Goal: Task Accomplishment & Management: Complete application form

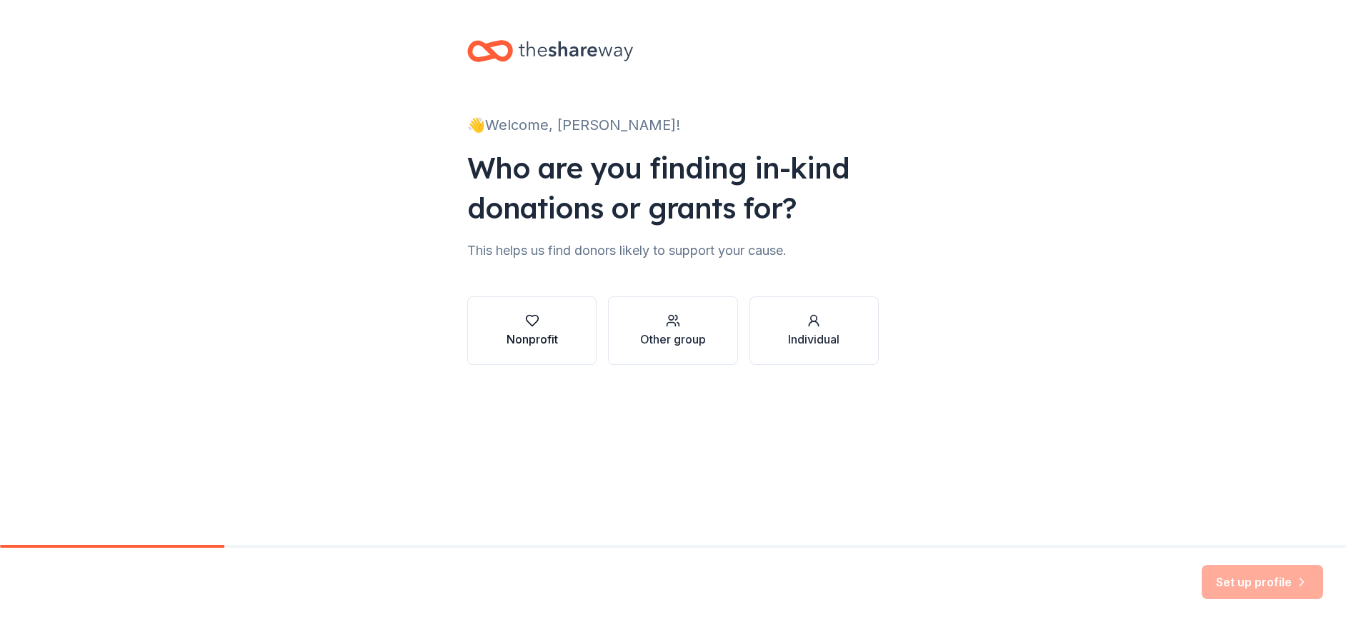
click at [525, 346] on div "Nonprofit" at bounding box center [532, 339] width 51 height 17
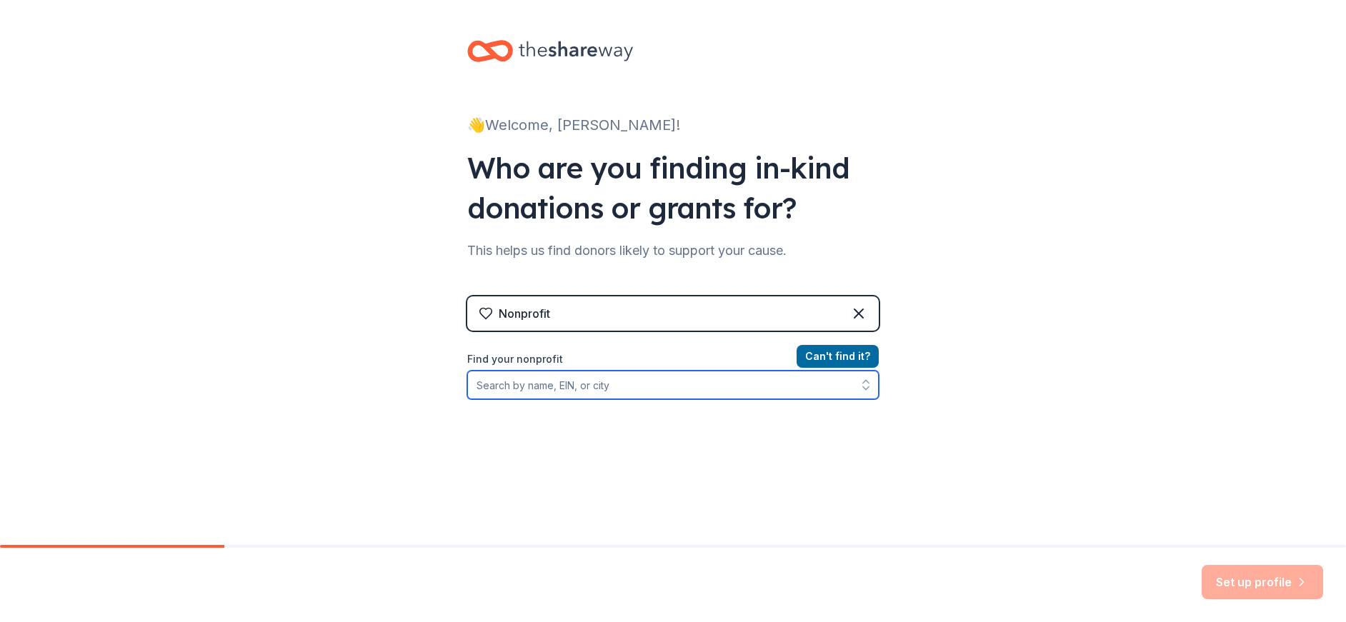
click at [607, 391] on input "Find your nonprofit" at bounding box center [673, 385] width 412 height 29
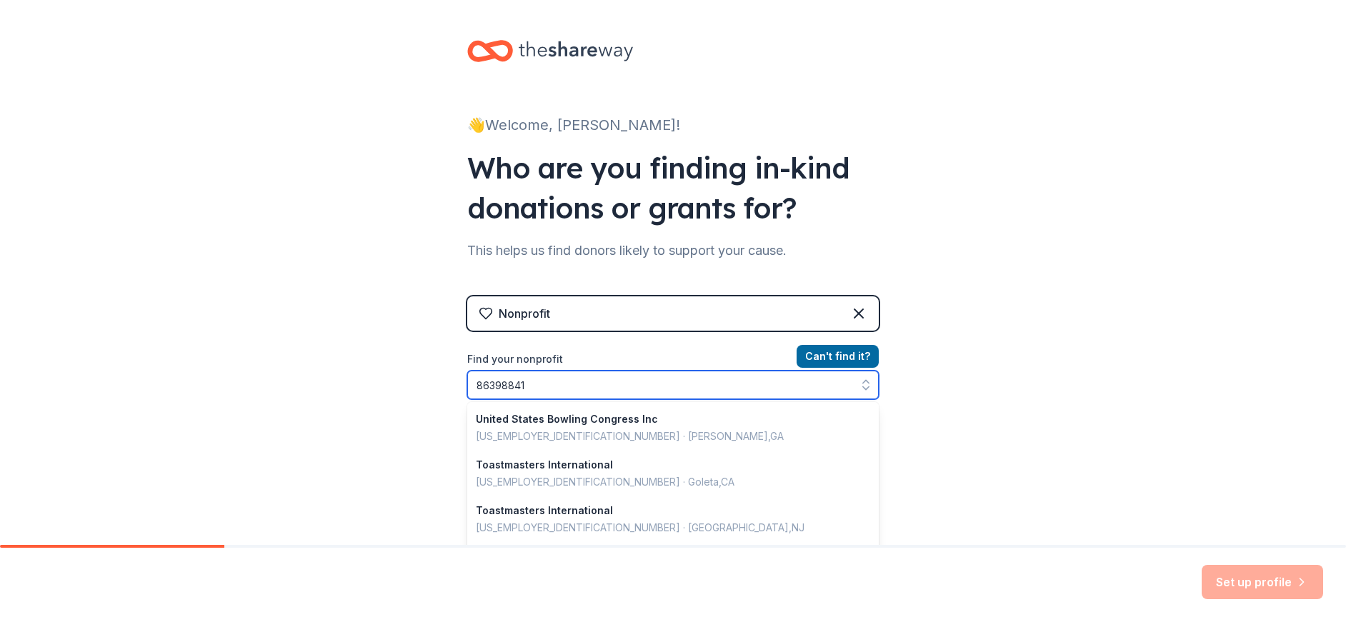
type input "863988413"
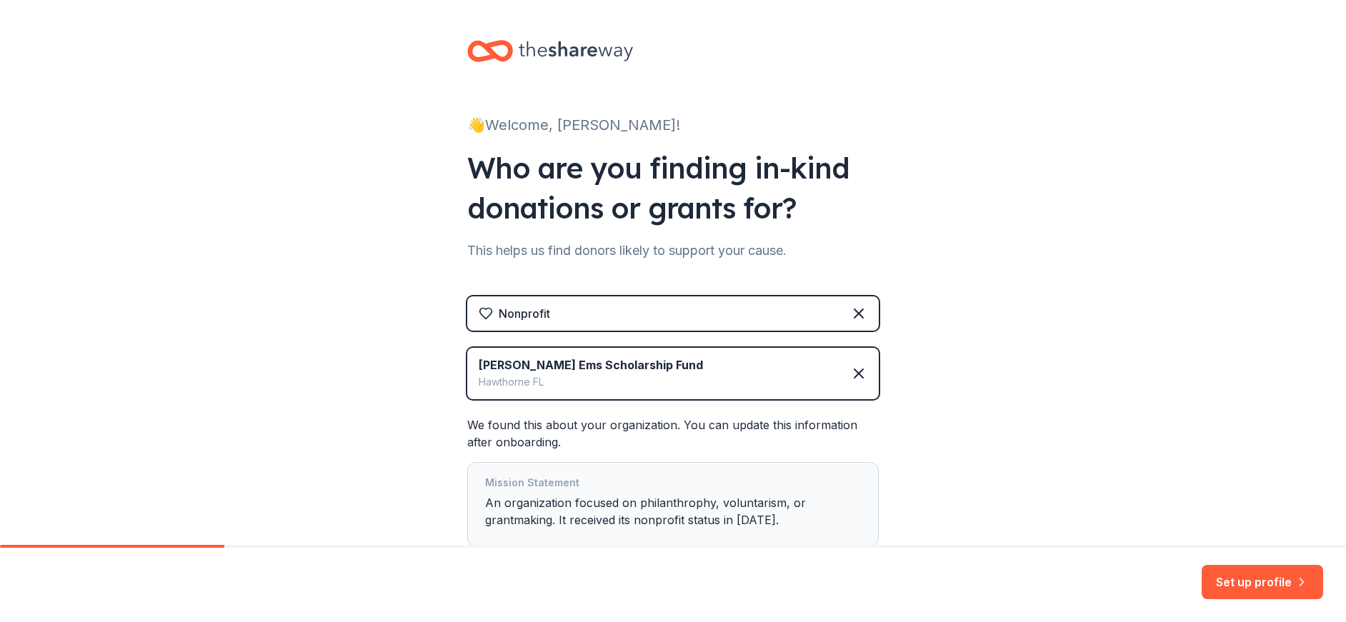
scroll to position [99, 0]
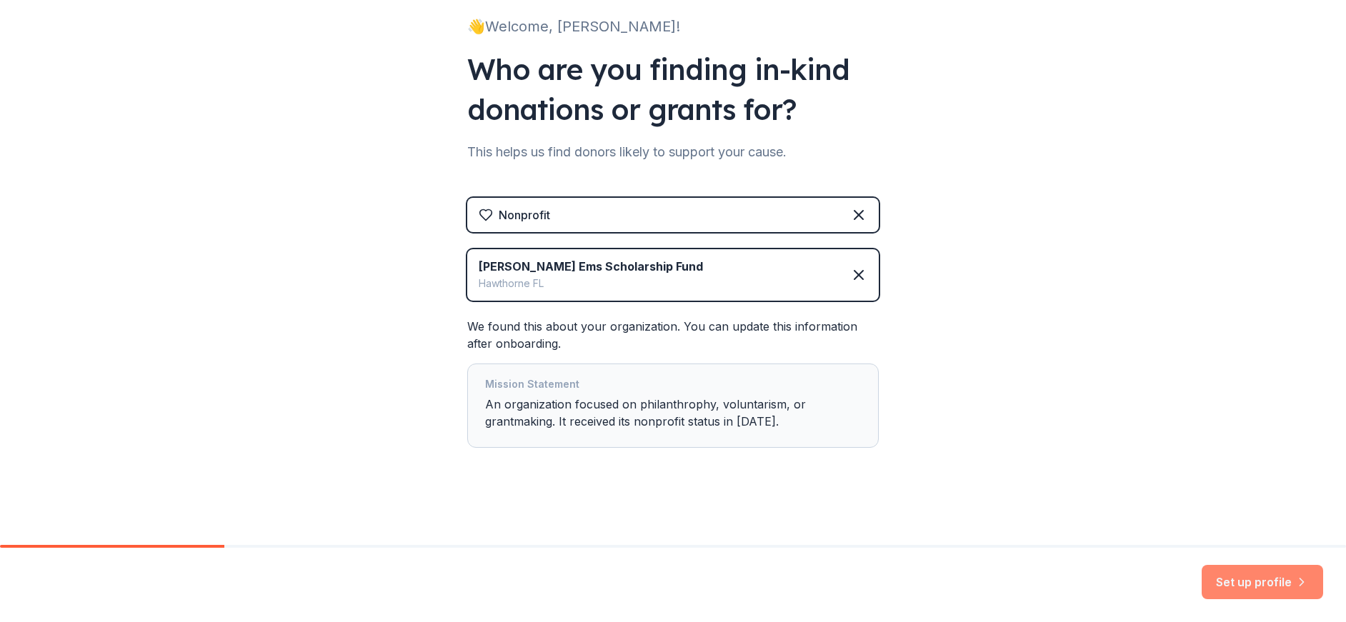
click at [1268, 572] on button "Set up profile" at bounding box center [1262, 582] width 121 height 34
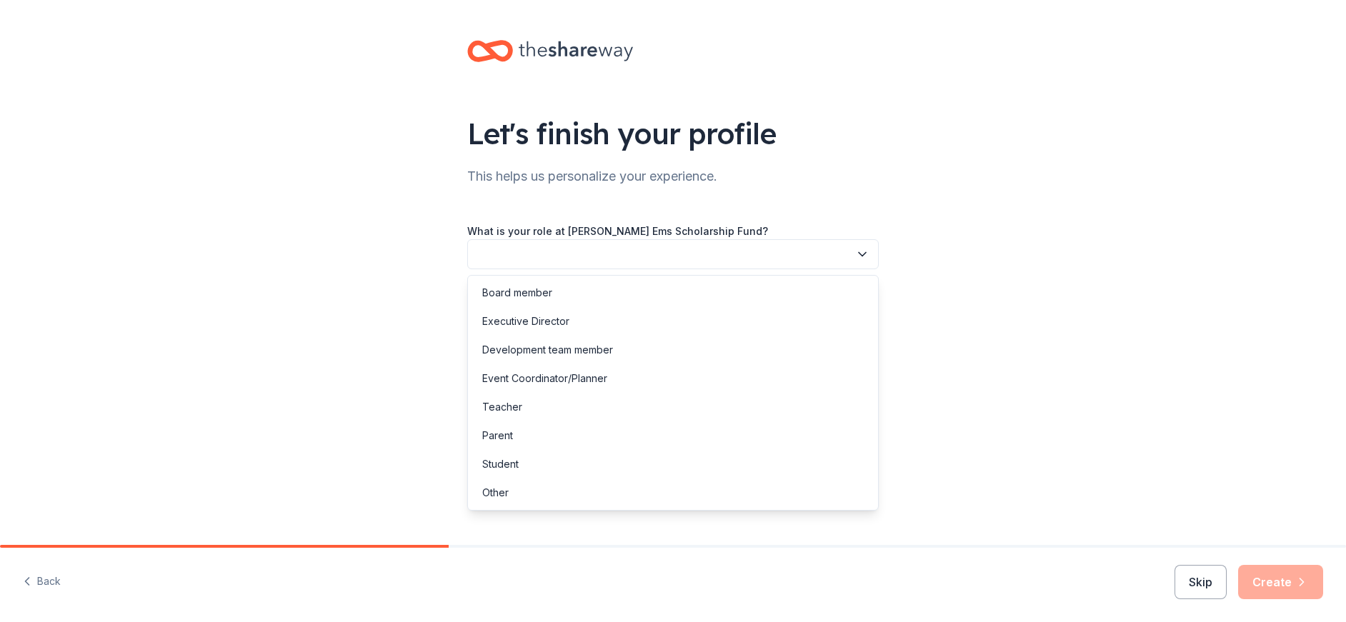
click at [646, 253] on button "button" at bounding box center [673, 254] width 412 height 30
click at [567, 294] on div "Board member" at bounding box center [673, 293] width 404 height 29
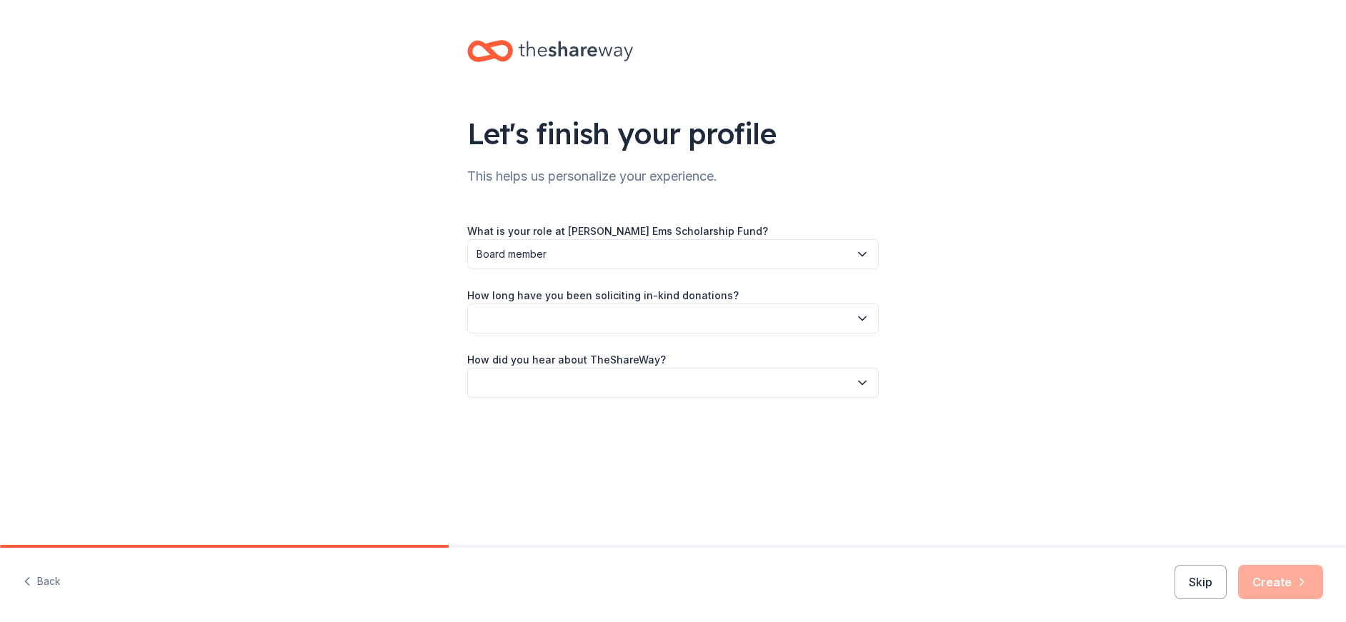
click at [616, 314] on button "button" at bounding box center [673, 319] width 412 height 30
click at [522, 386] on div "1 to 2 years" at bounding box center [509, 385] width 54 height 17
click at [534, 383] on button "button" at bounding box center [673, 383] width 412 height 30
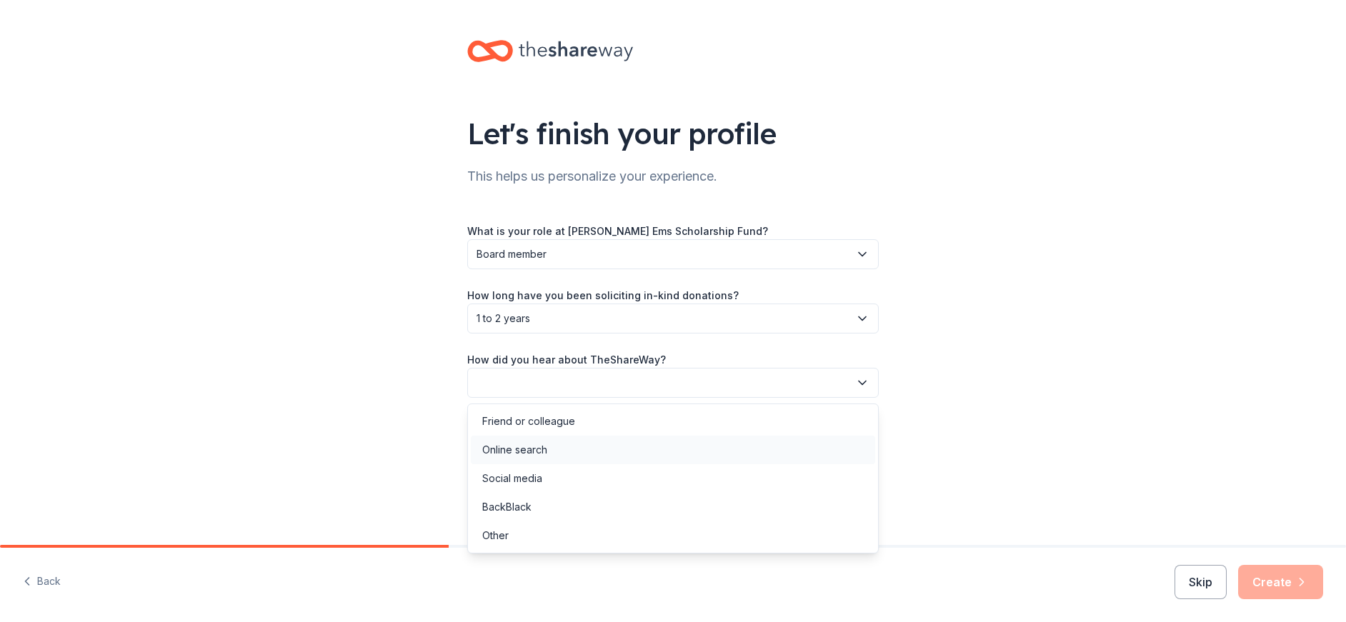
click at [529, 447] on div "Online search" at bounding box center [514, 450] width 65 height 17
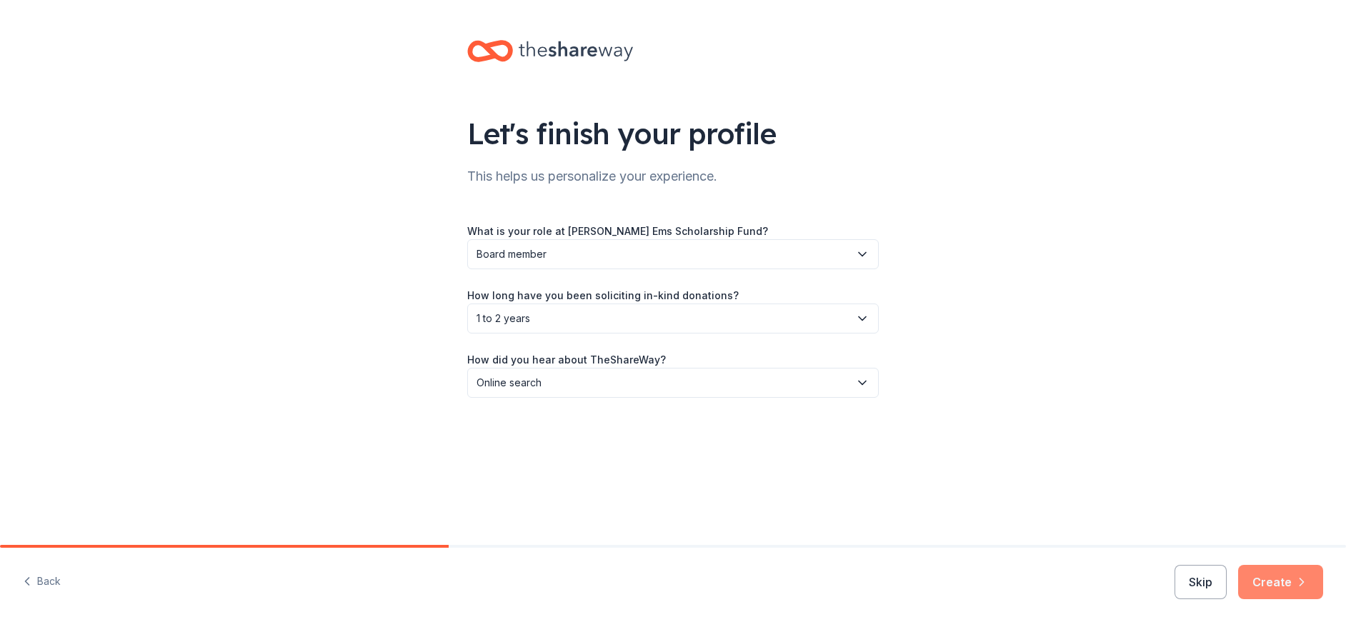
click at [1283, 584] on button "Create" at bounding box center [1280, 582] width 85 height 34
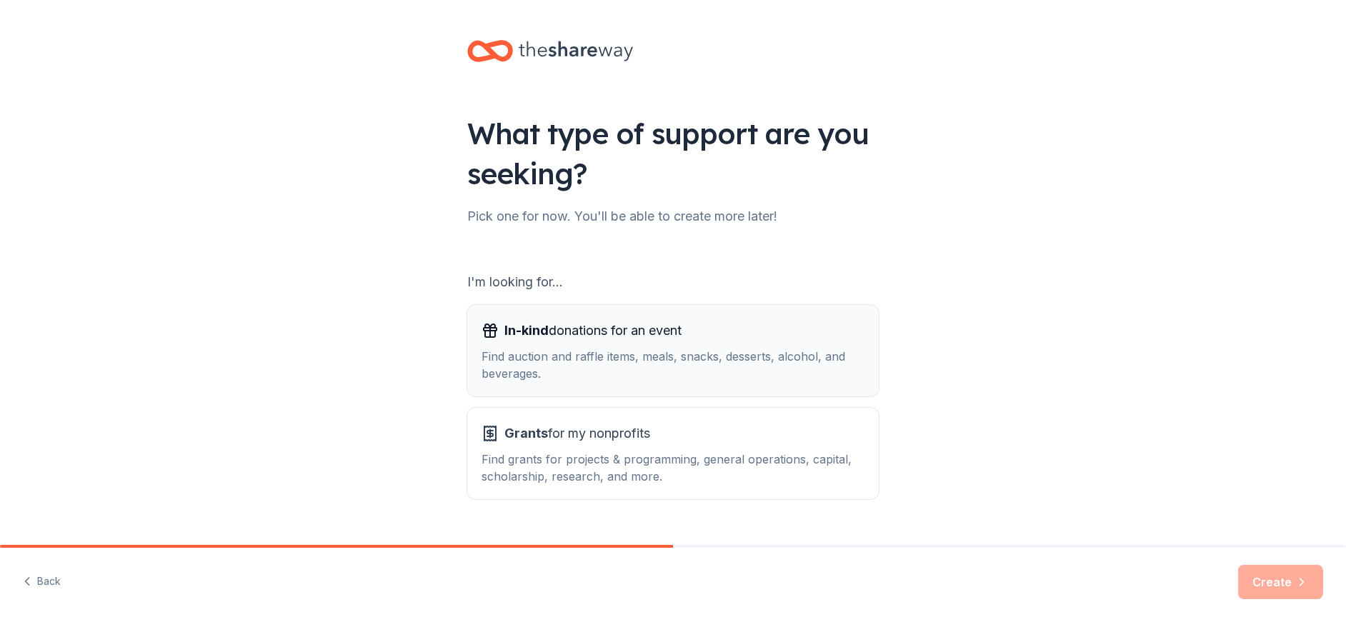
click at [538, 333] on span "In-kind" at bounding box center [526, 330] width 44 height 15
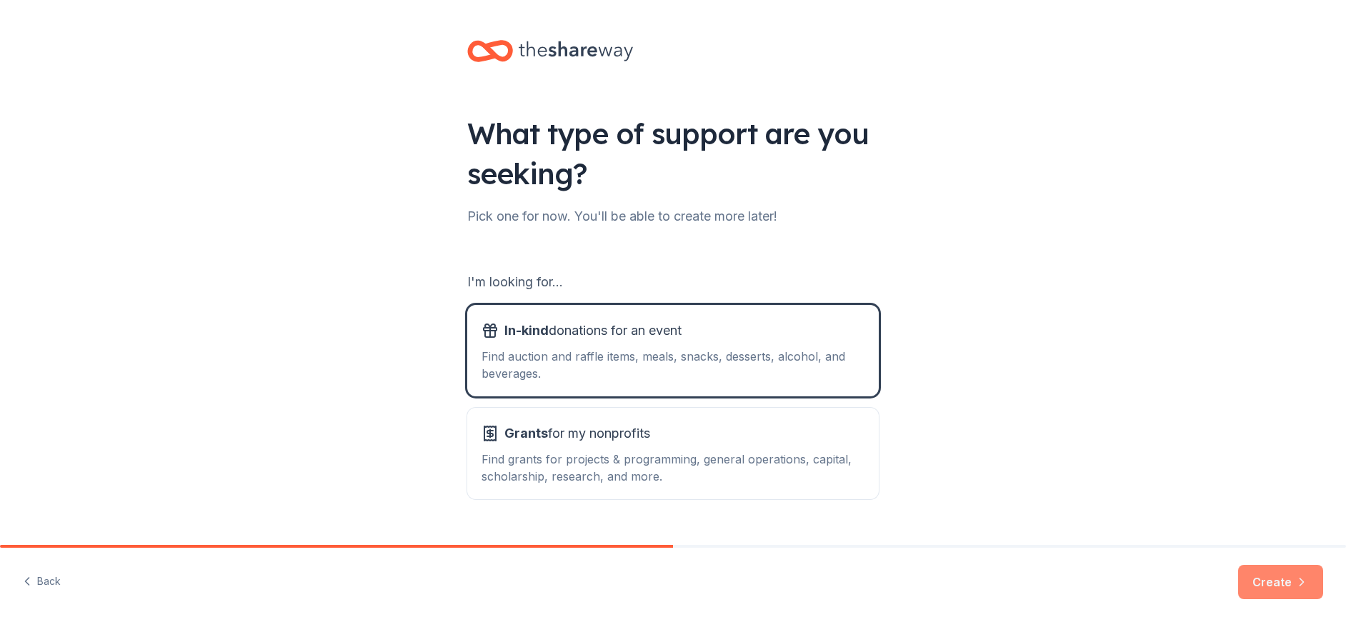
click at [1275, 589] on button "Create" at bounding box center [1280, 582] width 85 height 34
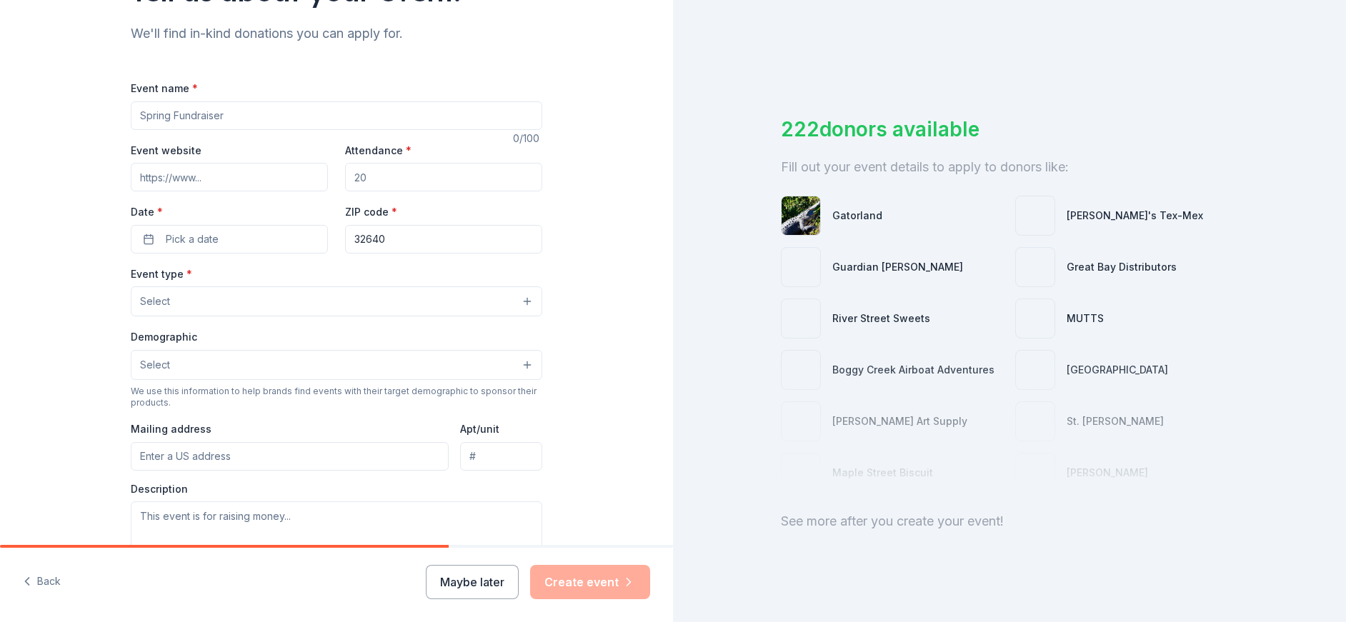
scroll to position [71, 0]
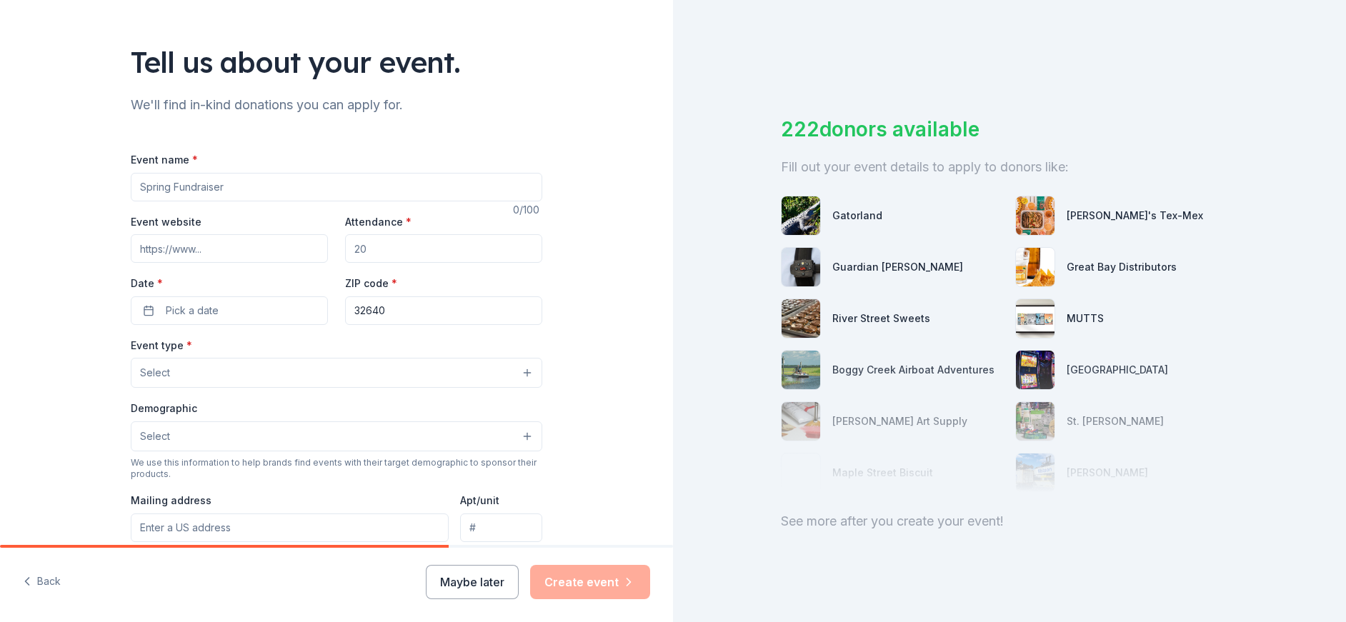
click at [230, 183] on input "Event name *" at bounding box center [337, 187] width 412 height 29
type input "4th Annual [PERSON_NAME] EMS Scholarship Golf Tournament"
click at [204, 252] on input "Event website" at bounding box center [229, 248] width 197 height 29
paste input "[URL][DOMAIN_NAME]"
type input "[URL][DOMAIN_NAME]"
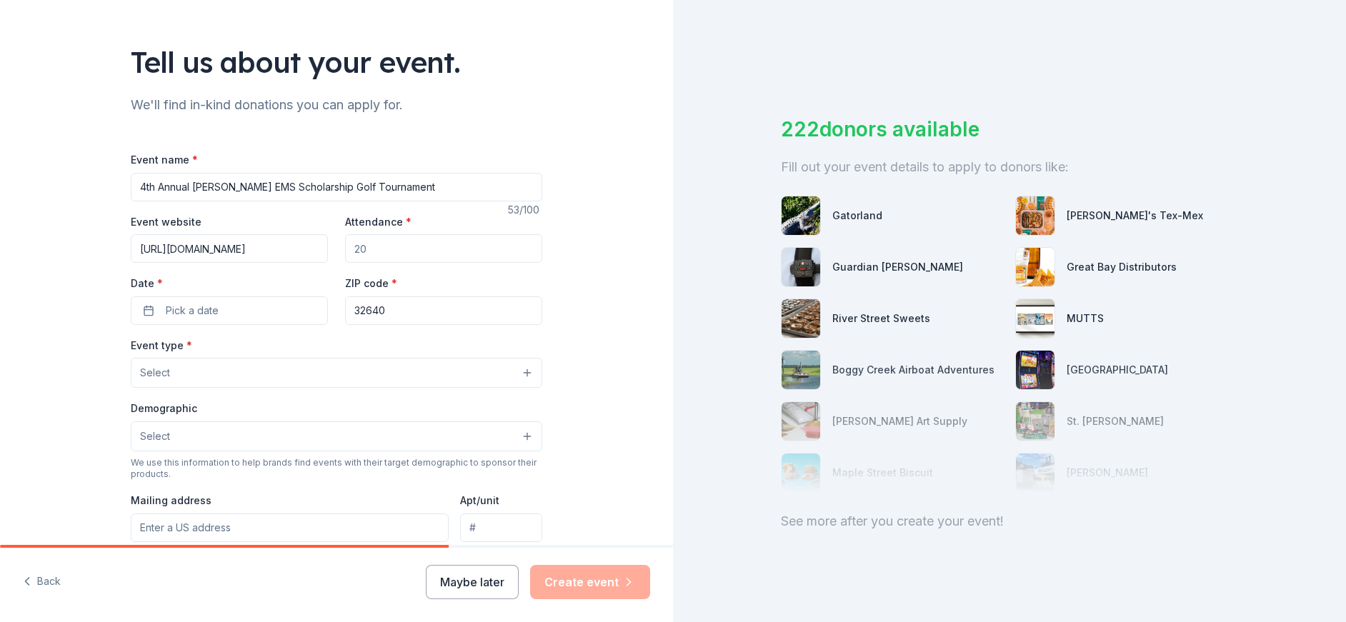
click at [424, 246] on input "Attendance *" at bounding box center [443, 248] width 197 height 29
type input "100"
click at [260, 304] on button "Pick a date" at bounding box center [229, 311] width 197 height 29
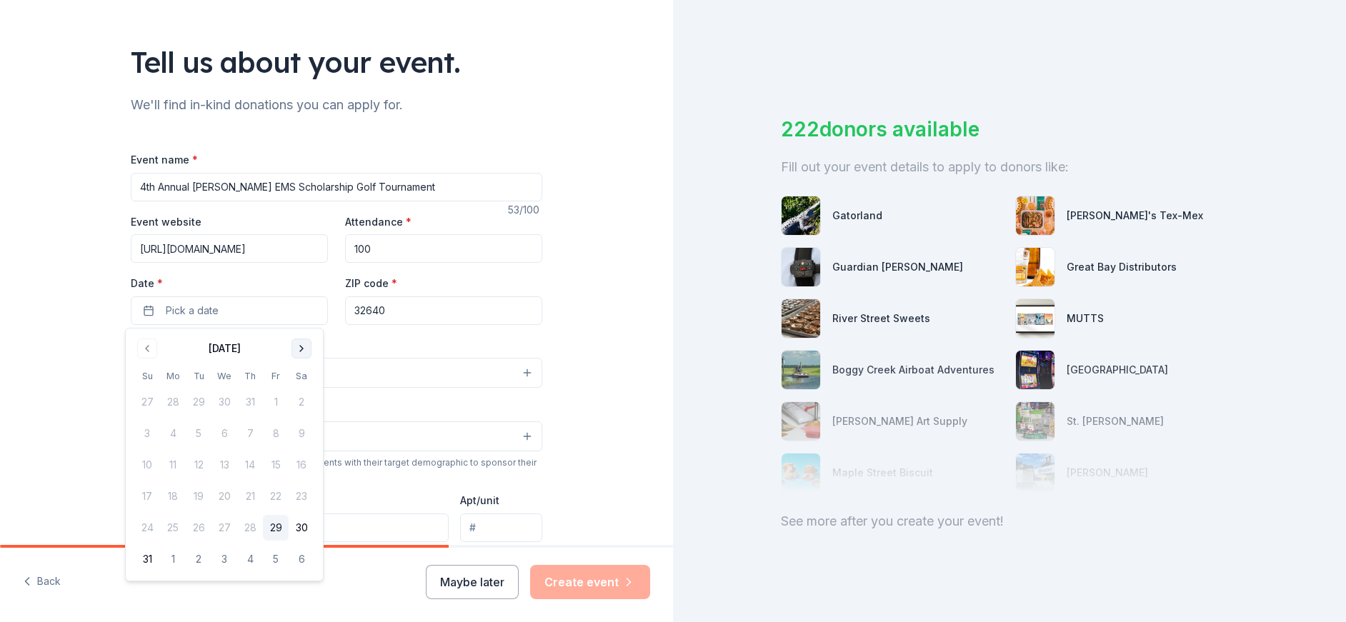
click at [297, 347] on button "Go to next month" at bounding box center [302, 349] width 20 height 20
click at [299, 347] on button "Go to next month" at bounding box center [302, 349] width 20 height 20
click at [273, 472] on button "14" at bounding box center [276, 465] width 26 height 26
click at [577, 322] on div "Tell us about your event. We'll find in-kind donations you can apply for. Event…" at bounding box center [336, 404] width 673 height 951
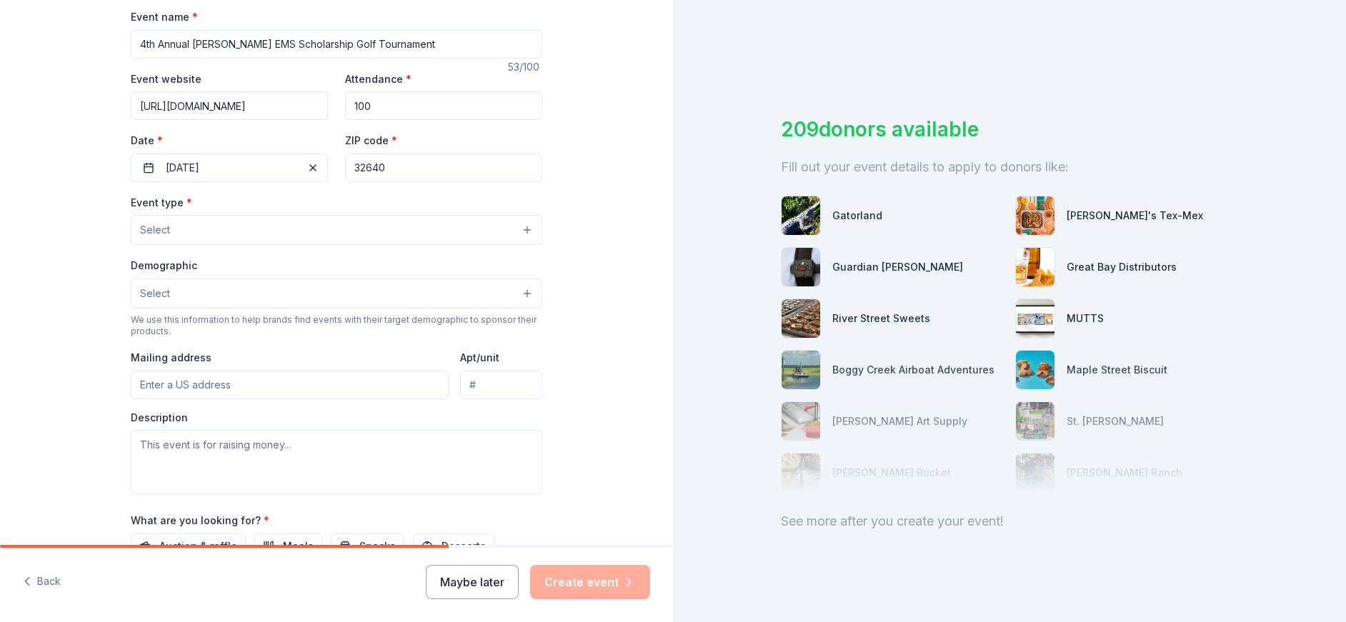
scroll to position [286, 0]
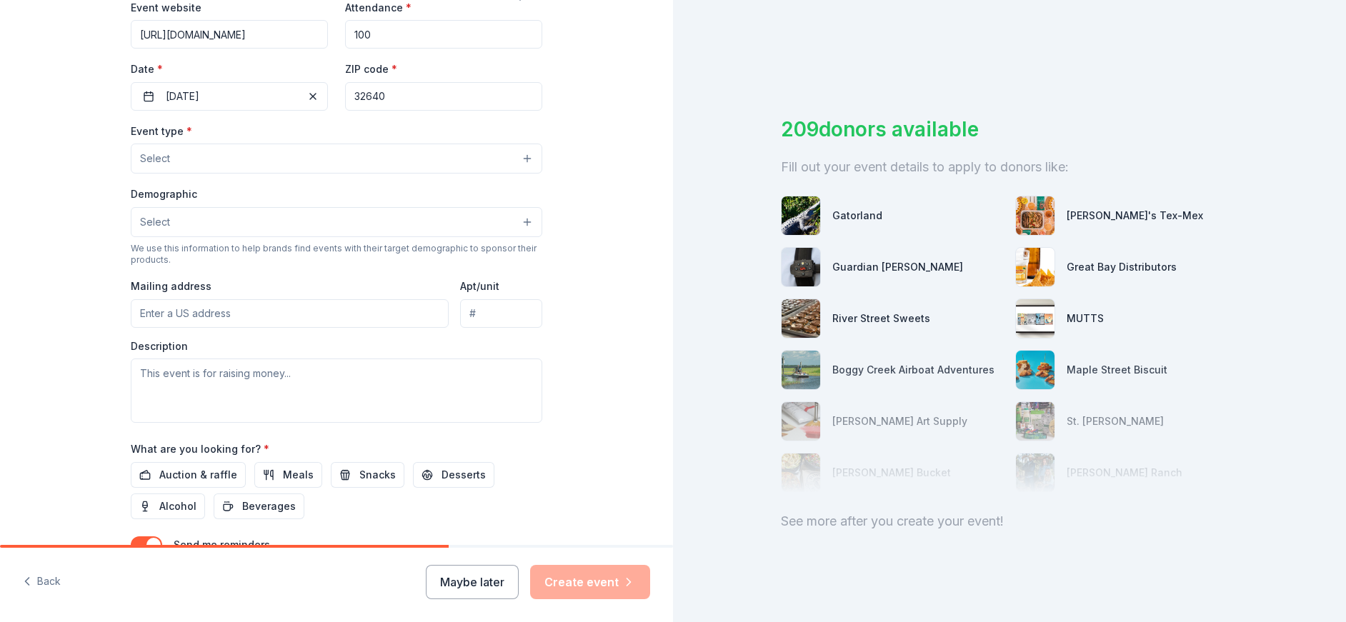
click at [310, 162] on button "Select" at bounding box center [337, 159] width 412 height 30
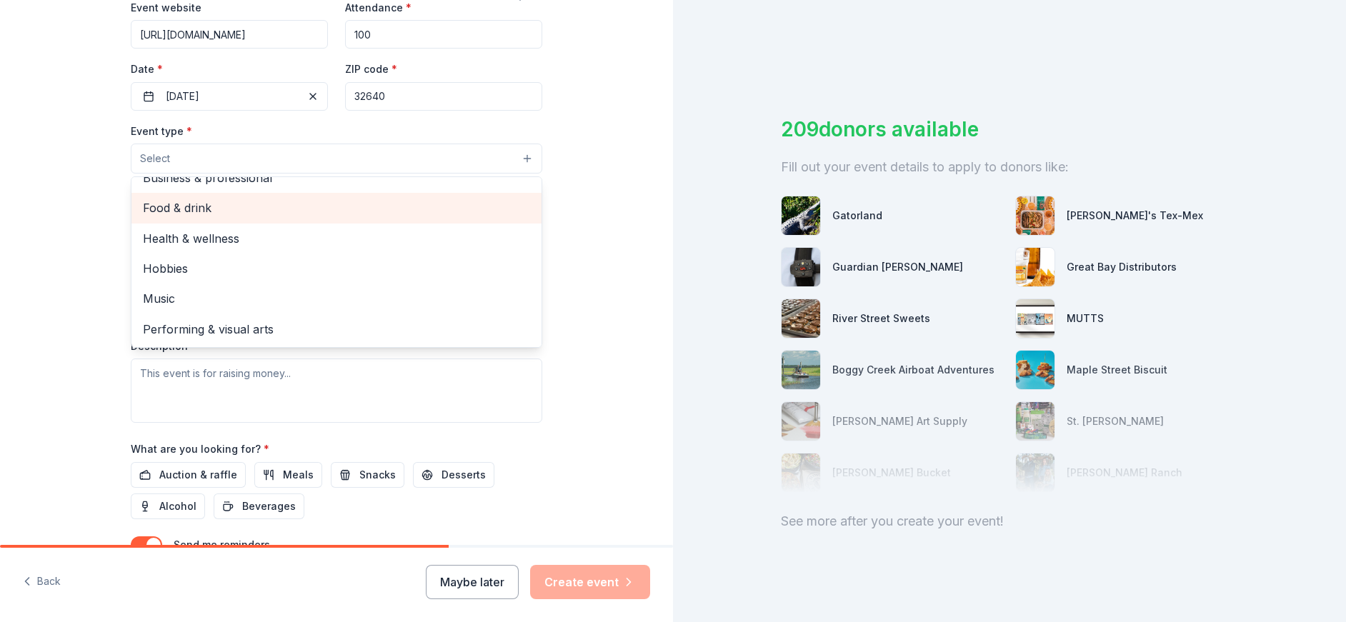
scroll to position [0, 0]
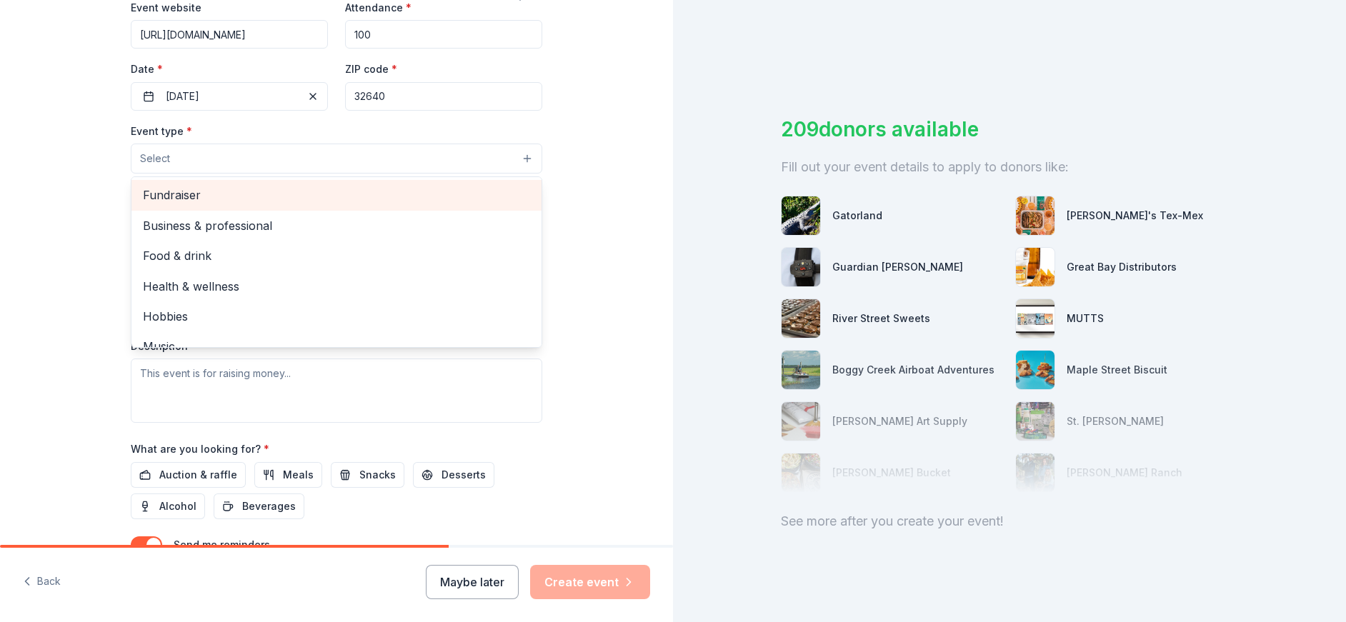
click at [182, 196] on span "Fundraiser" at bounding box center [336, 195] width 387 height 19
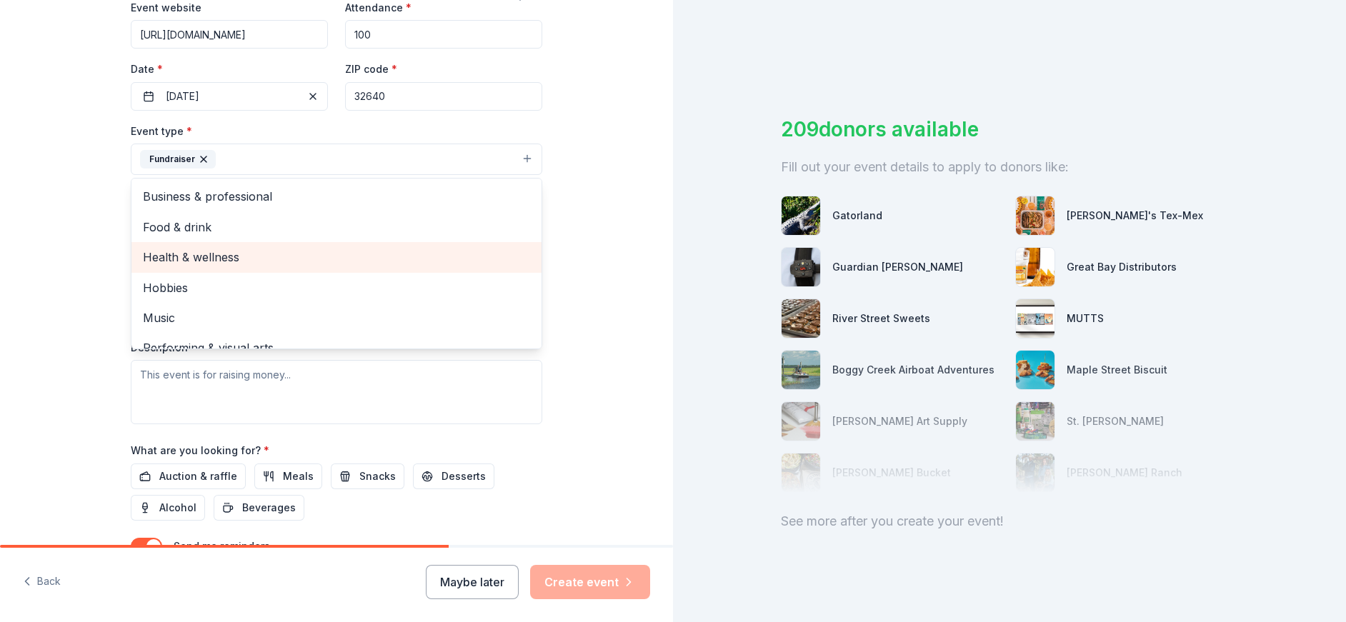
scroll to position [17, 0]
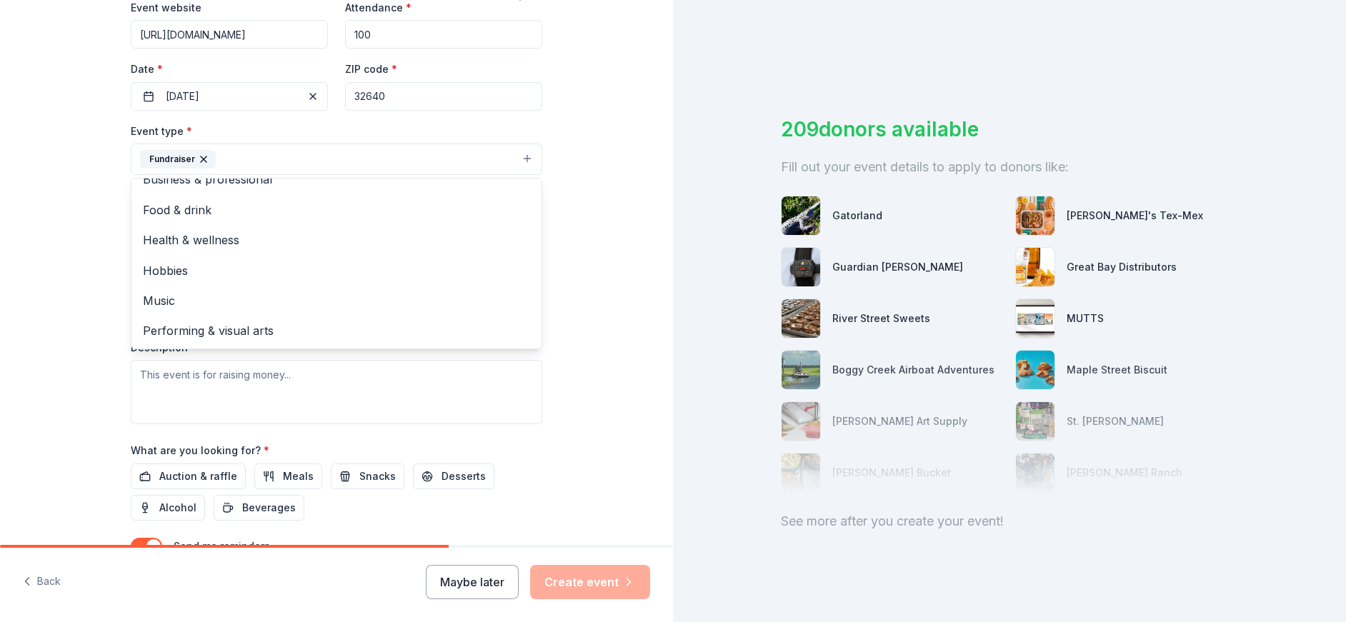
click at [595, 234] on div "Tell us about your event. We'll find in-kind donations you can apply for. Event…" at bounding box center [336, 190] width 673 height 952
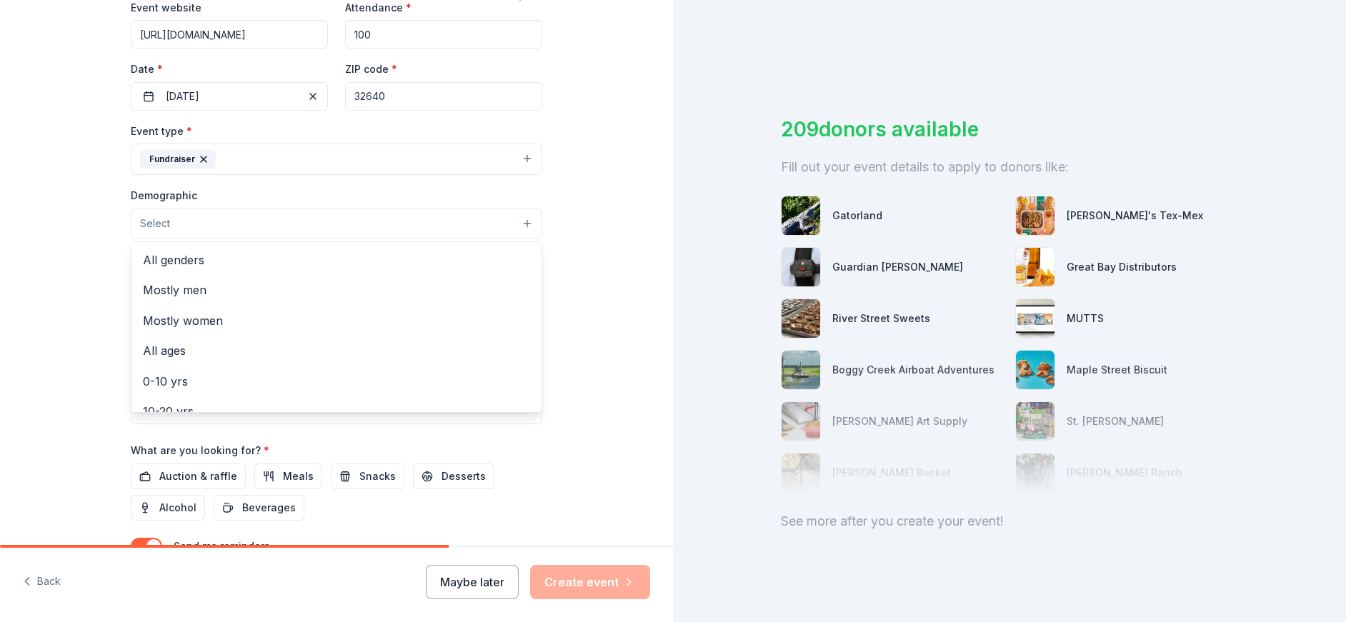
click at [324, 225] on button "Select" at bounding box center [337, 224] width 412 height 30
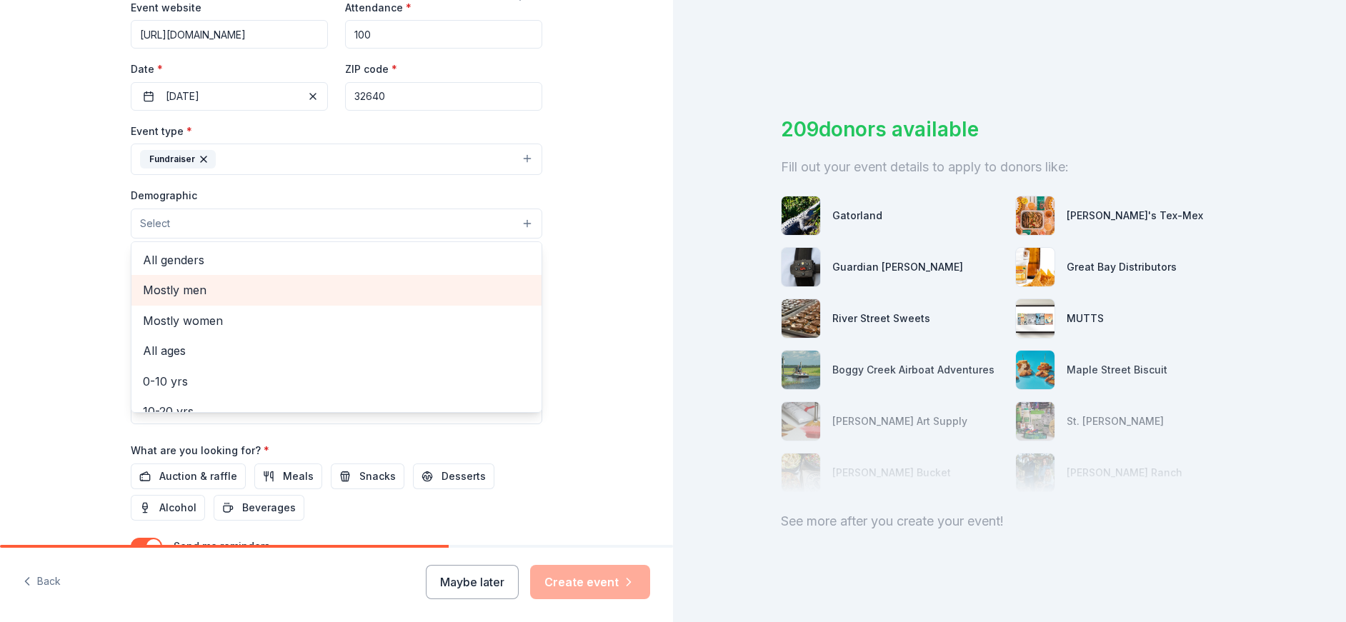
click at [189, 281] on span "Mostly men" at bounding box center [336, 290] width 387 height 19
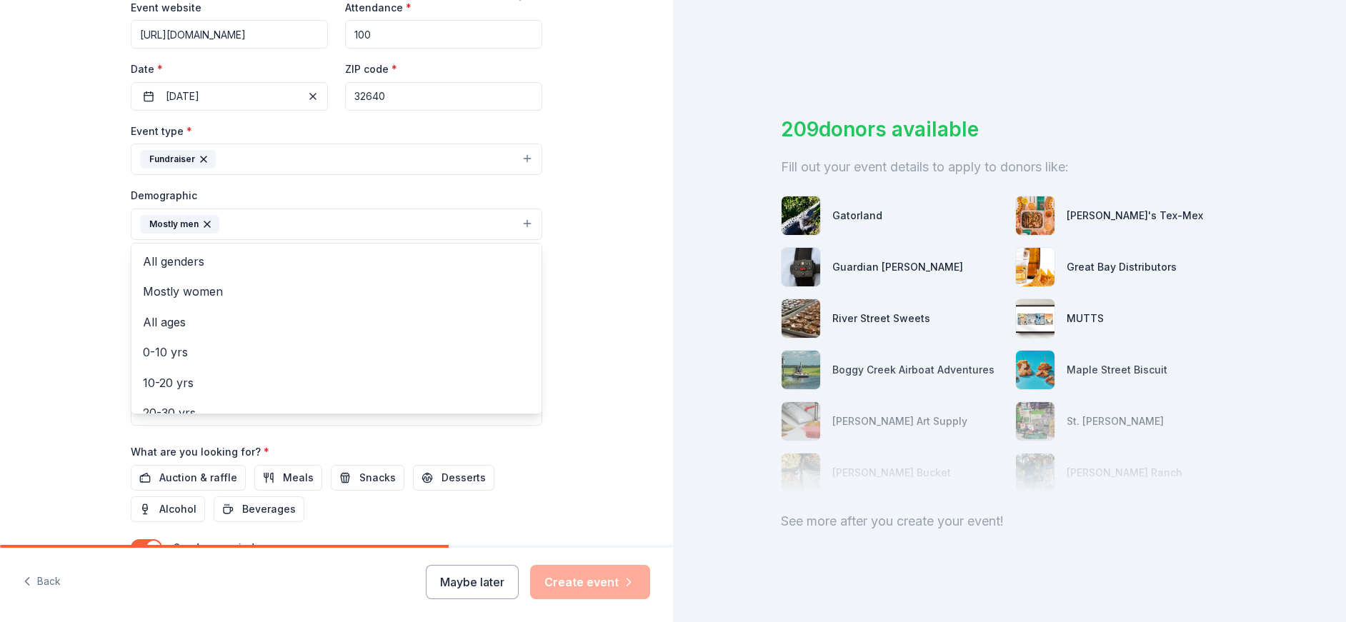
click at [580, 240] on div "Tell us about your event. We'll find in-kind donations you can apply for. Event…" at bounding box center [336, 191] width 673 height 954
click at [344, 224] on button "Mostly men" at bounding box center [337, 224] width 412 height 31
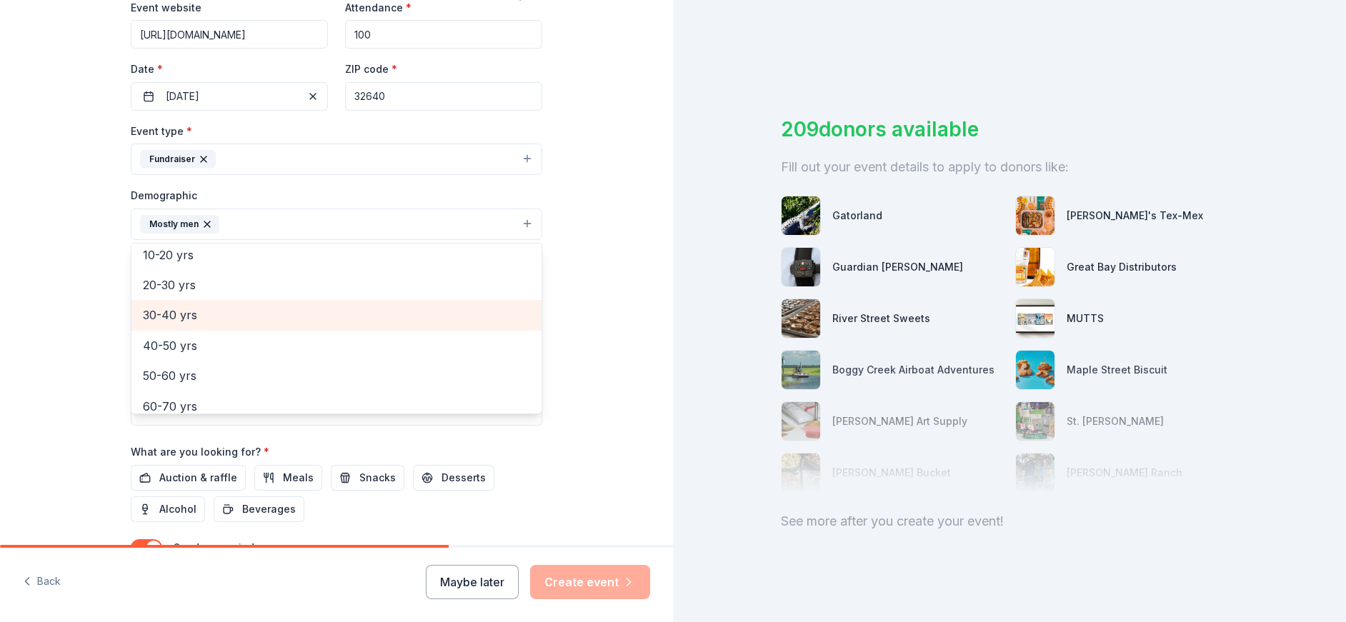
click at [242, 311] on span "30-40 yrs" at bounding box center [336, 315] width 387 height 19
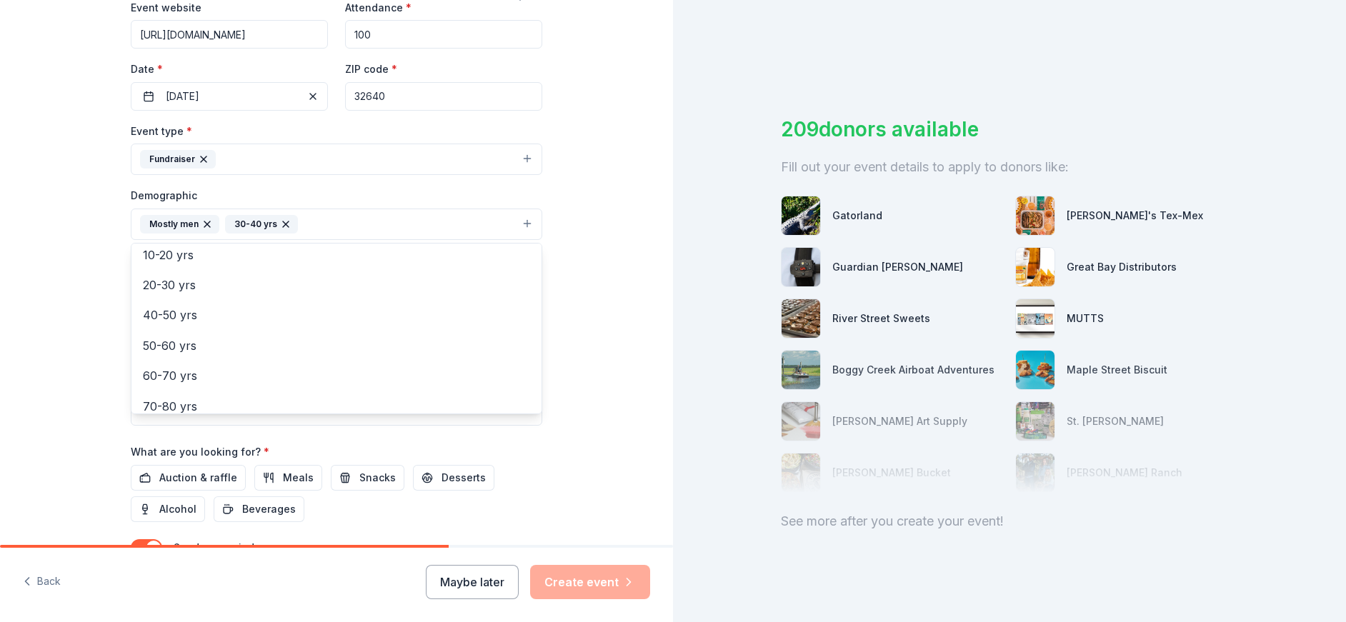
click at [334, 221] on button "Mostly men 30-40 yrs" at bounding box center [337, 224] width 412 height 31
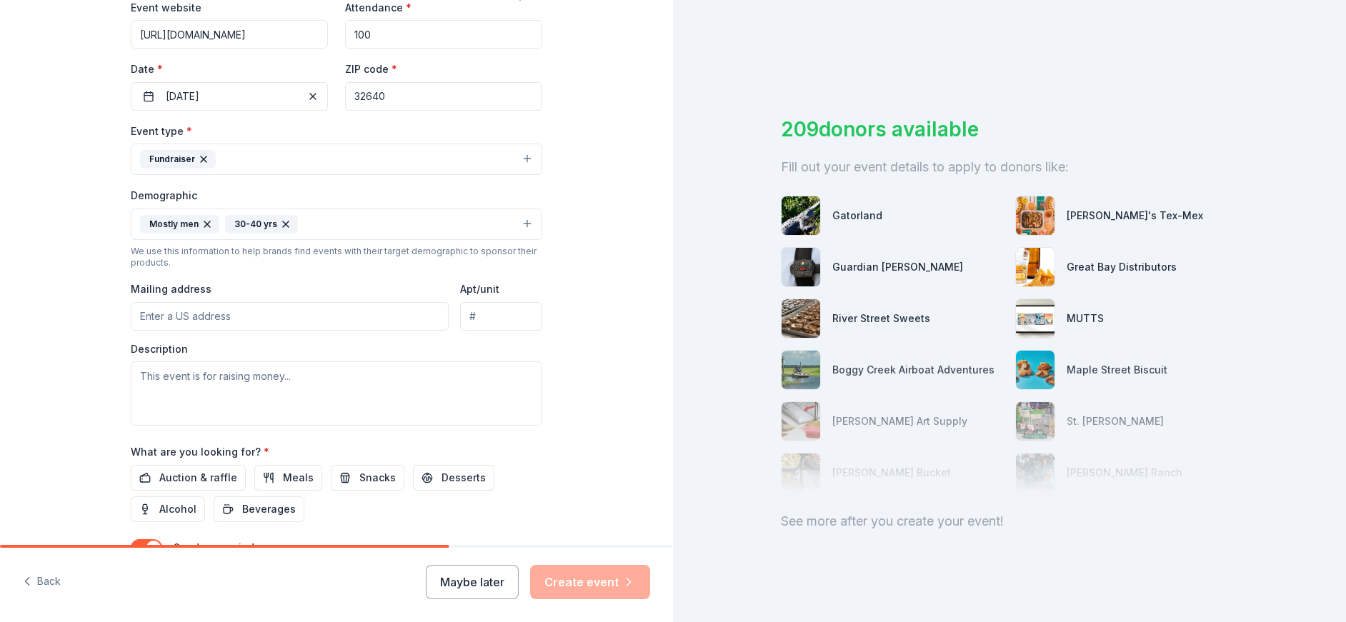
click at [335, 221] on button "Mostly men 30-40 yrs" at bounding box center [337, 224] width 412 height 31
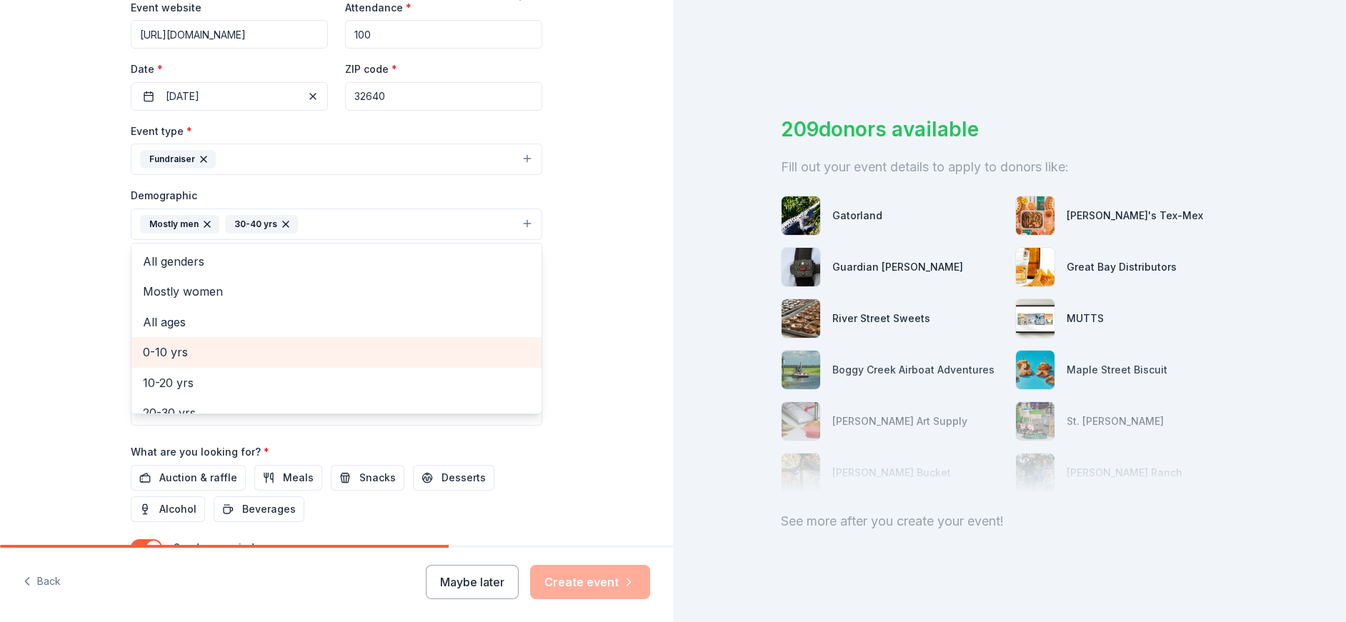
scroll to position [143, 0]
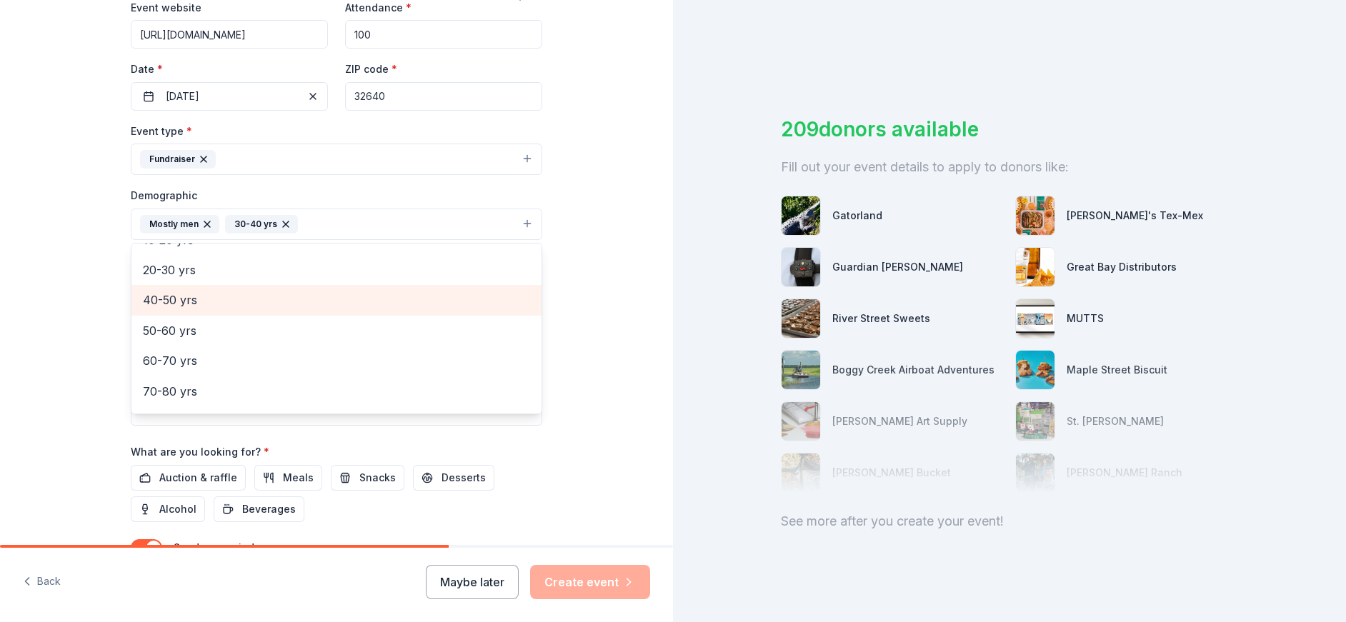
click at [247, 305] on span "40-50 yrs" at bounding box center [336, 300] width 387 height 19
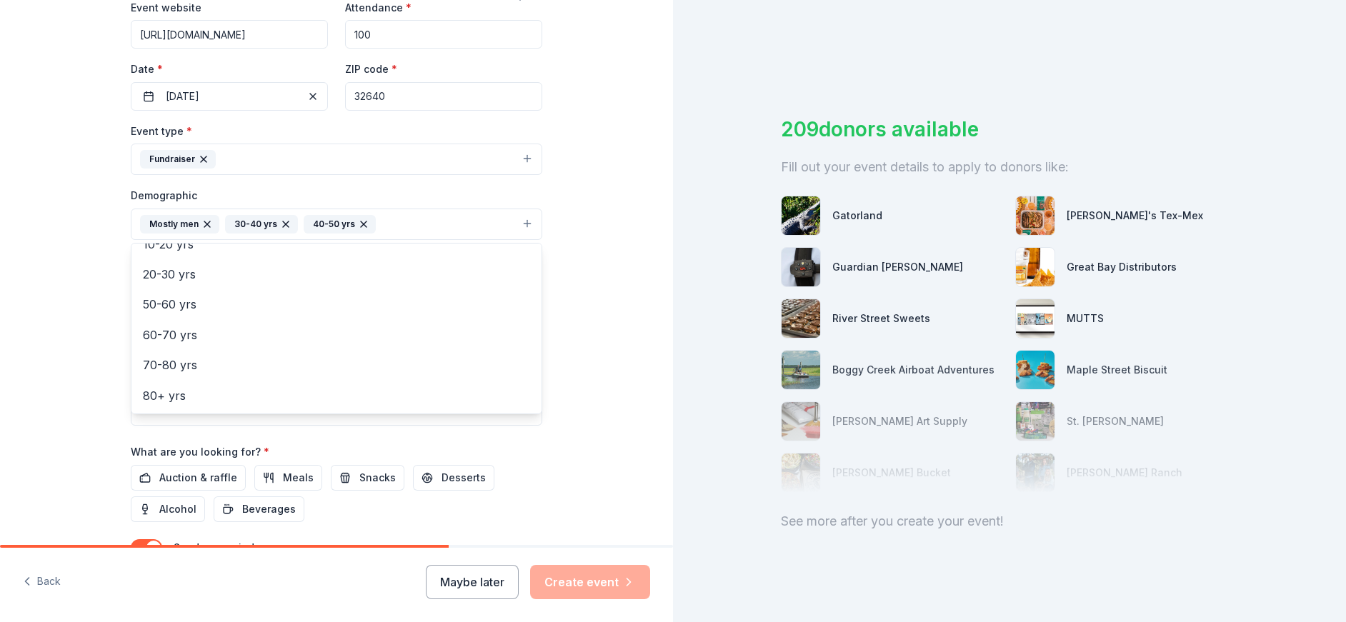
click at [577, 242] on div "Tell us about your event. We'll find in-kind donations you can apply for. Event…" at bounding box center [336, 191] width 673 height 954
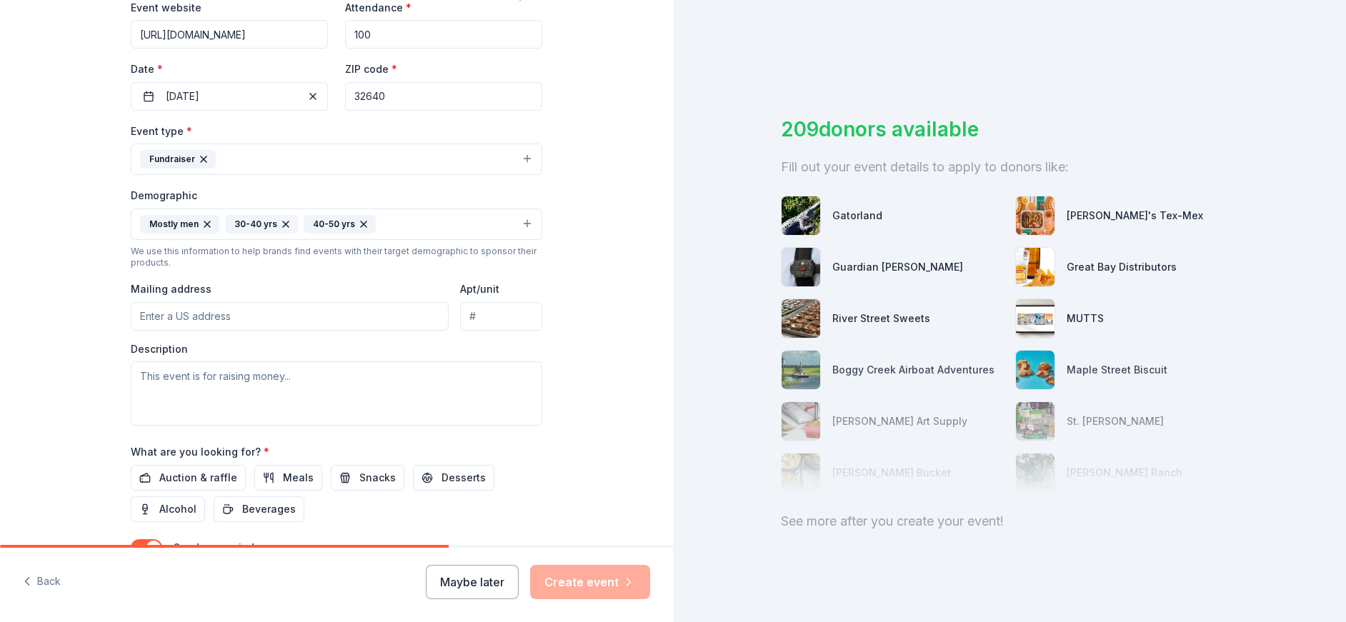
drag, startPoint x: 194, startPoint y: 316, endPoint x: 211, endPoint y: 316, distance: 17.1
click at [195, 316] on input "Mailing address" at bounding box center [290, 316] width 318 height 29
type input "[STREET_ADDRESS]"
click at [266, 380] on textarea at bounding box center [337, 394] width 412 height 64
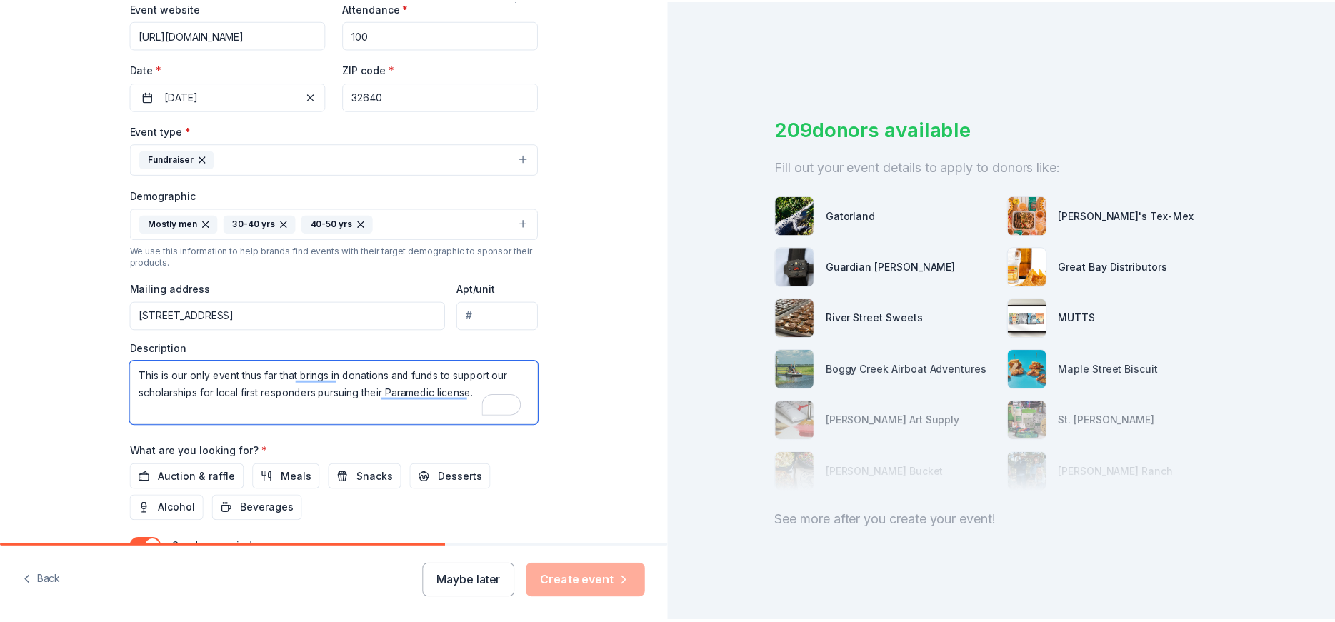
scroll to position [409, 0]
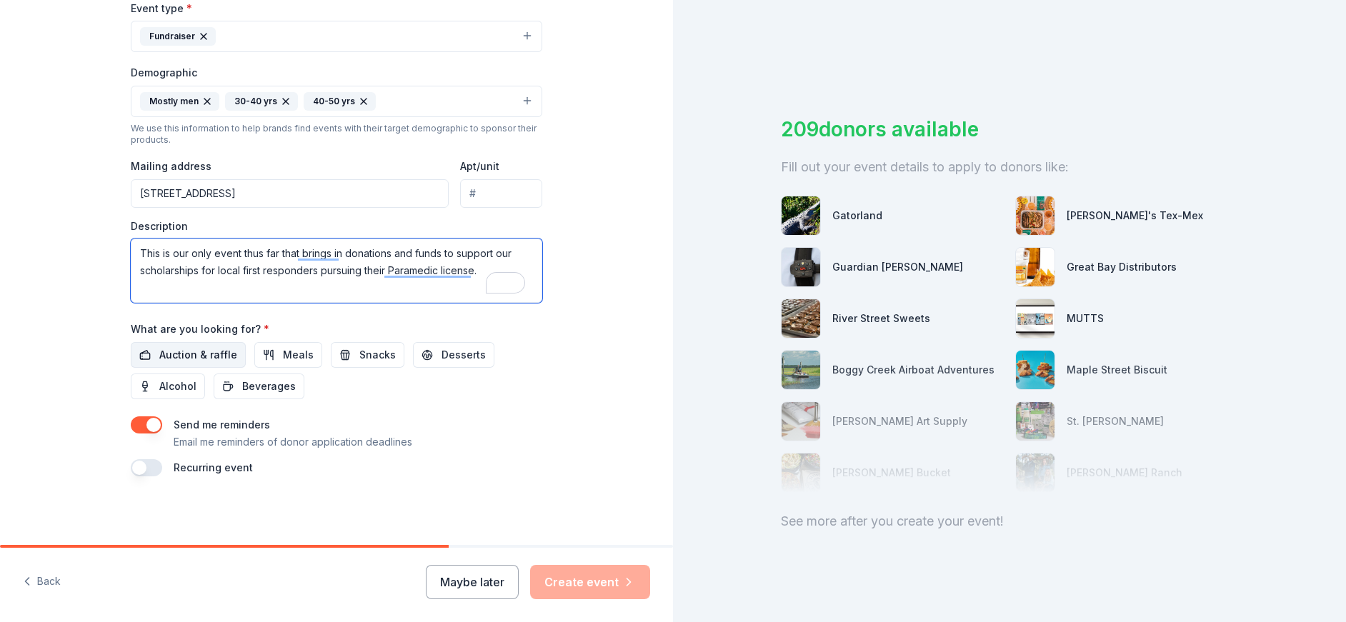
type textarea "This is our only event thus far that brings in donations and funds to support o…"
click at [188, 354] on span "Auction & raffle" at bounding box center [198, 355] width 78 height 17
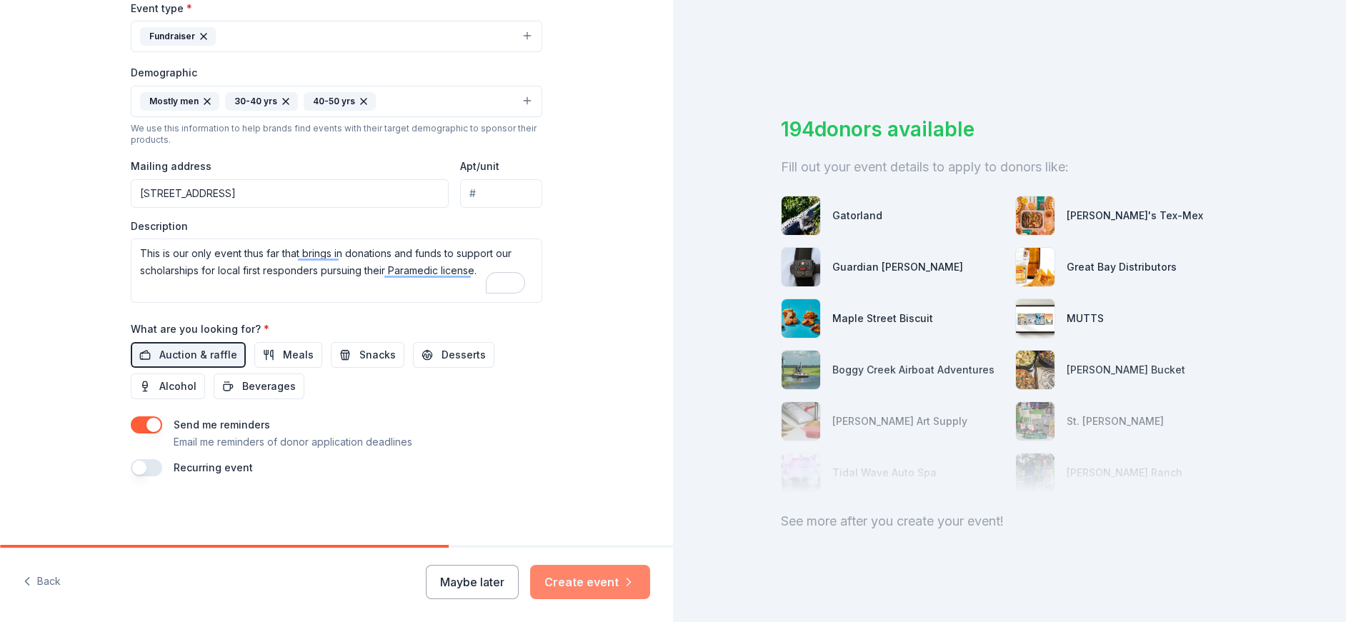
click at [604, 582] on button "Create event" at bounding box center [590, 582] width 120 height 34
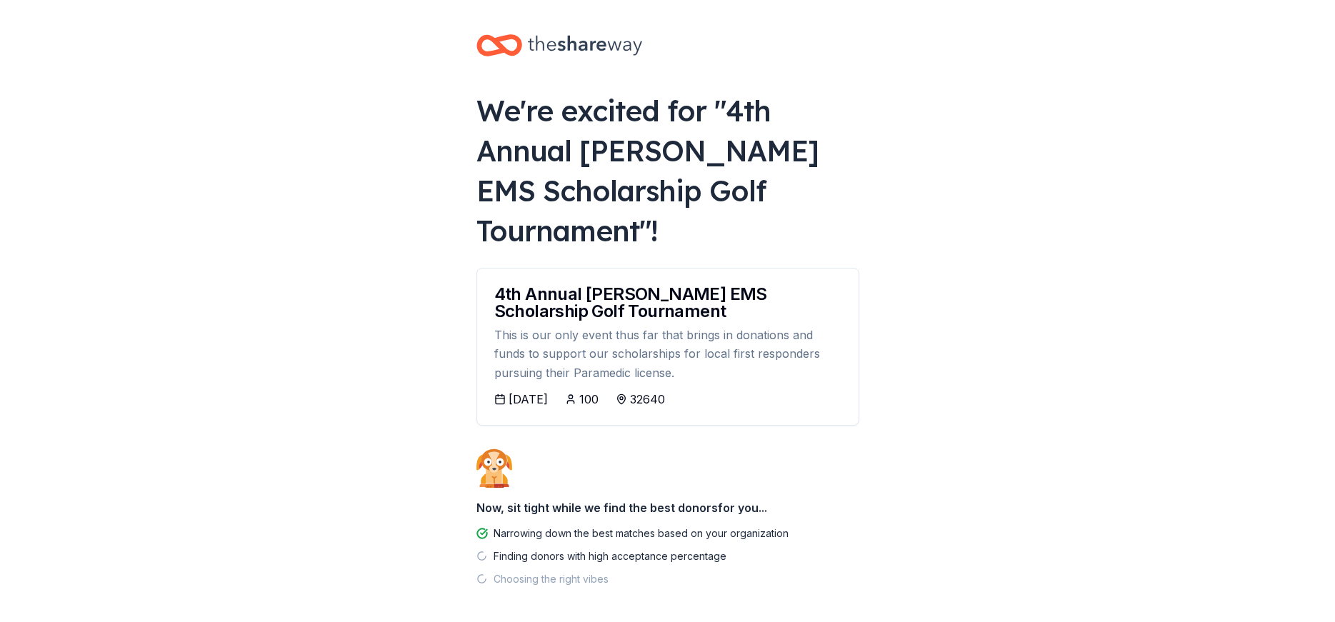
scroll to position [60, 0]
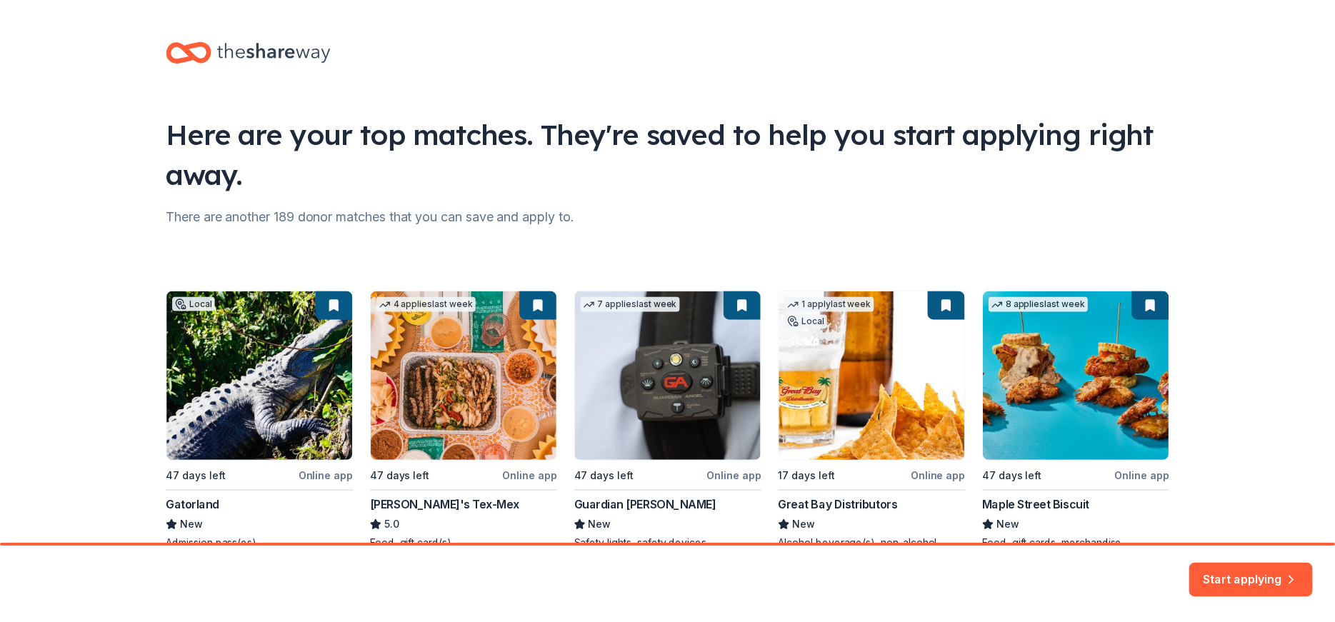
scroll to position [71, 0]
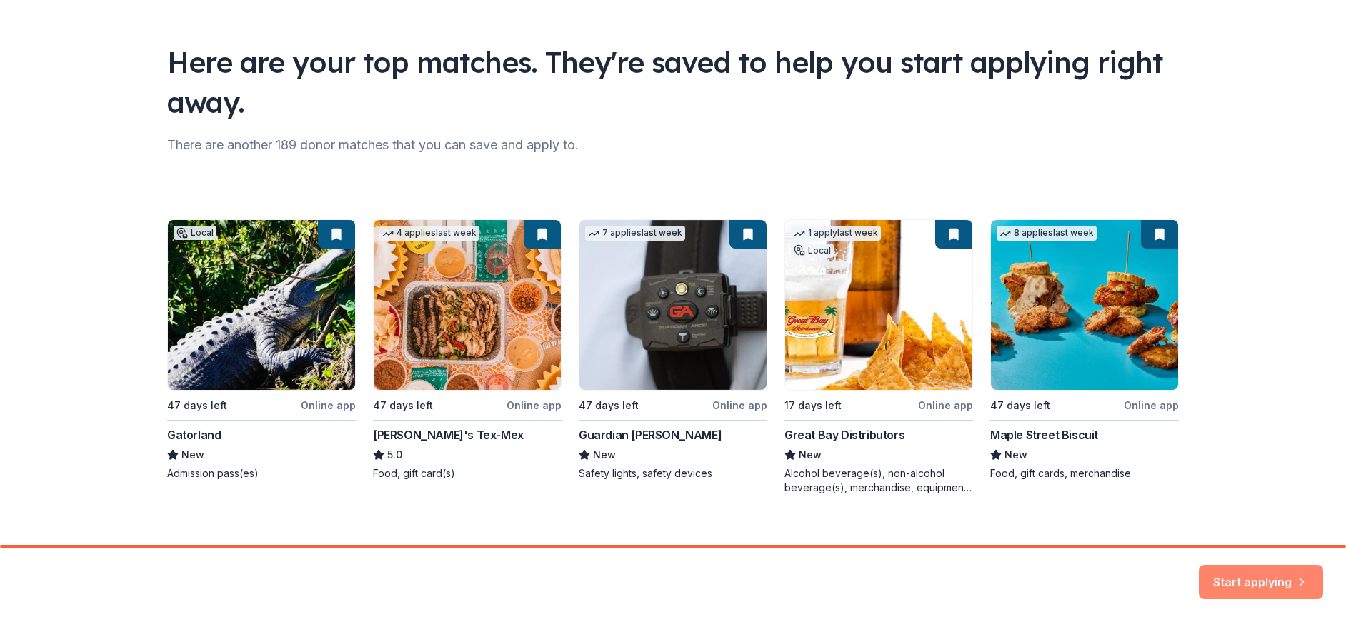
click at [1258, 574] on button "Start applying" at bounding box center [1261, 574] width 124 height 34
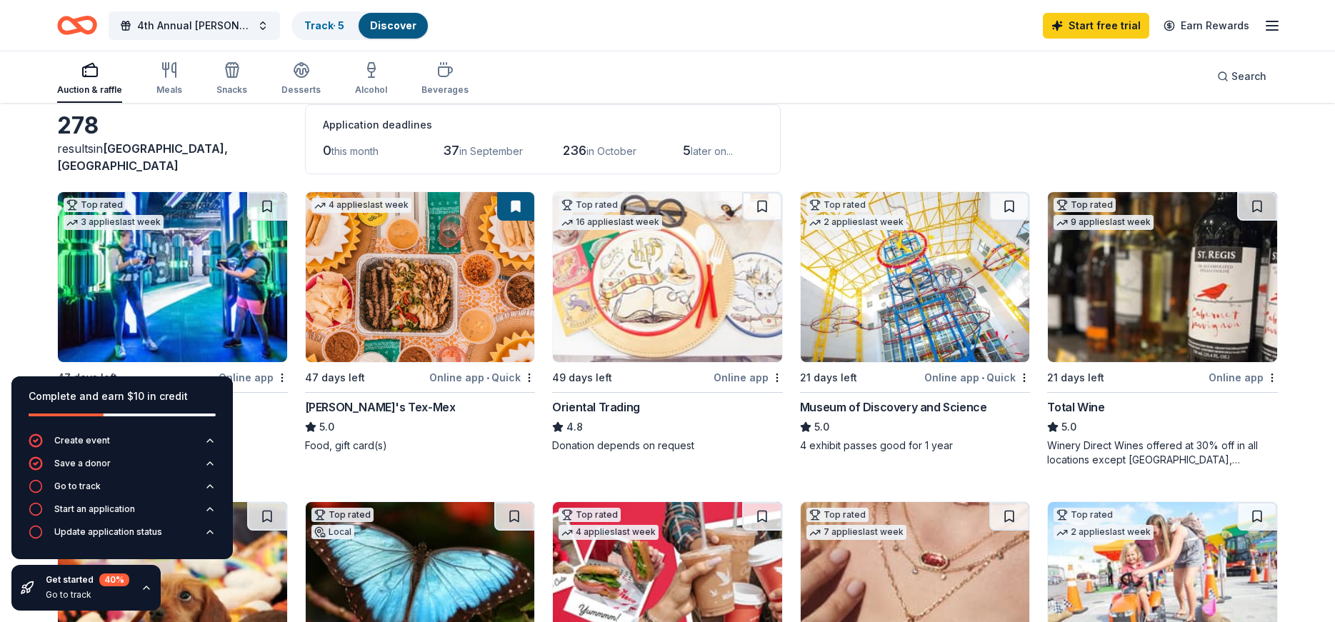
scroll to position [143, 0]
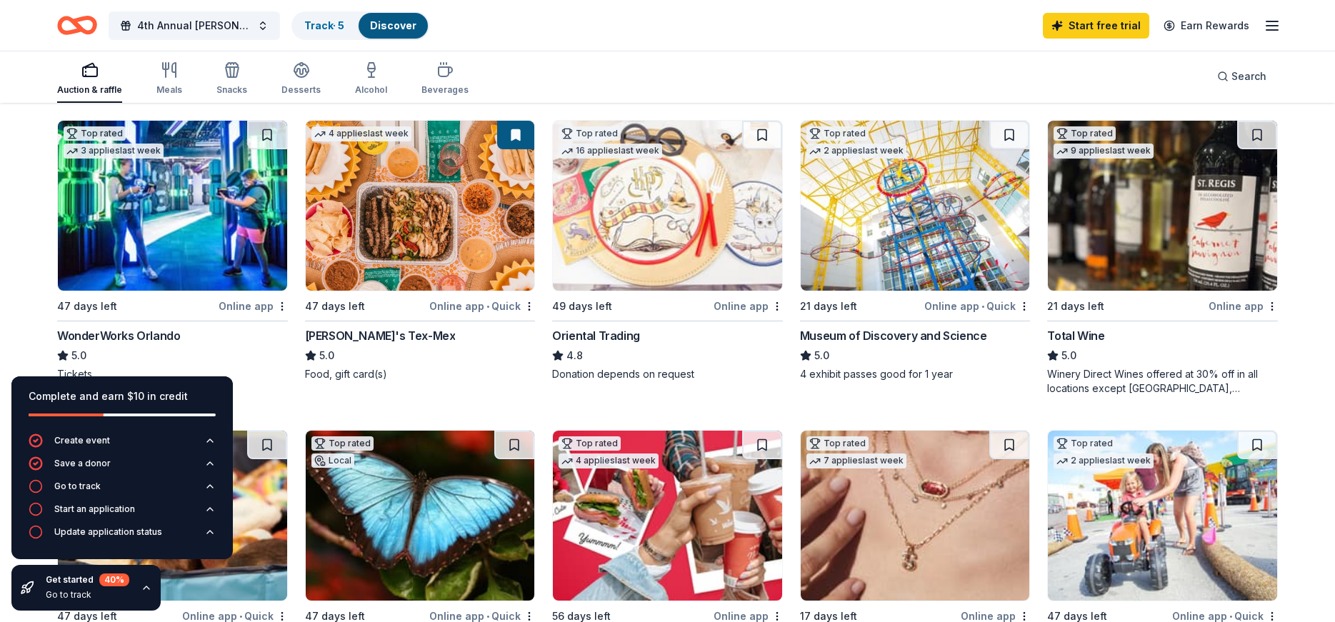
click at [900, 334] on div "Museum of Discovery and Science" at bounding box center [893, 335] width 187 height 17
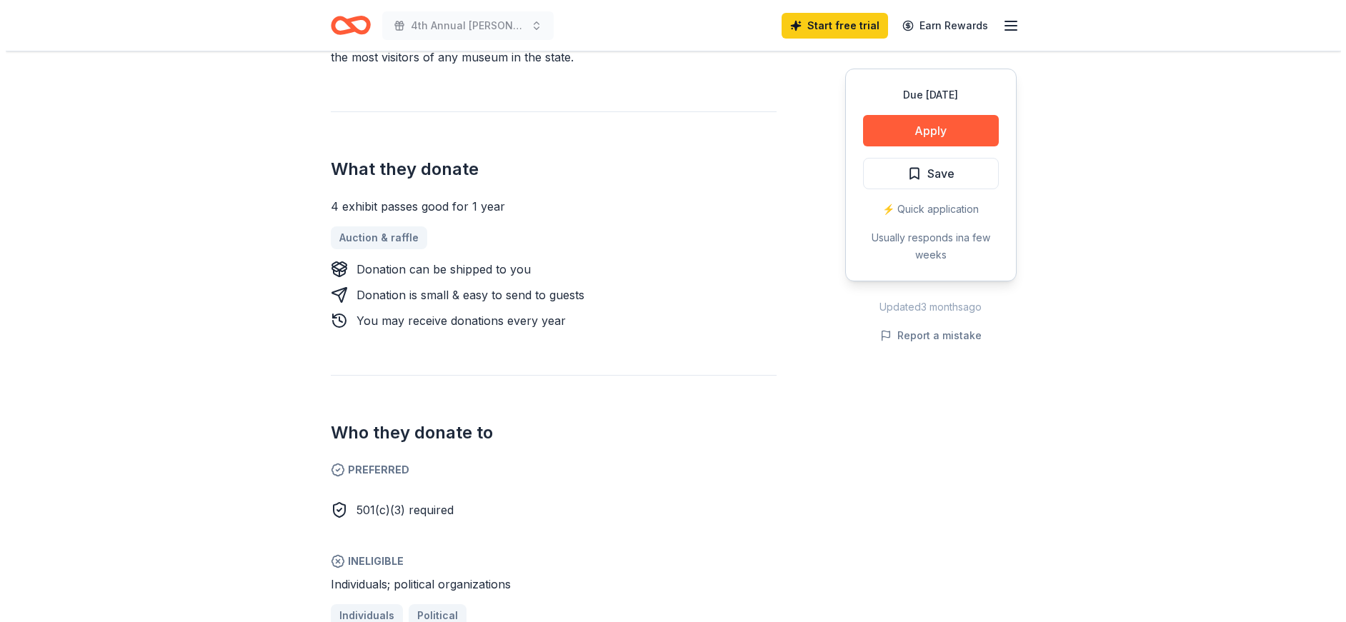
scroll to position [572, 0]
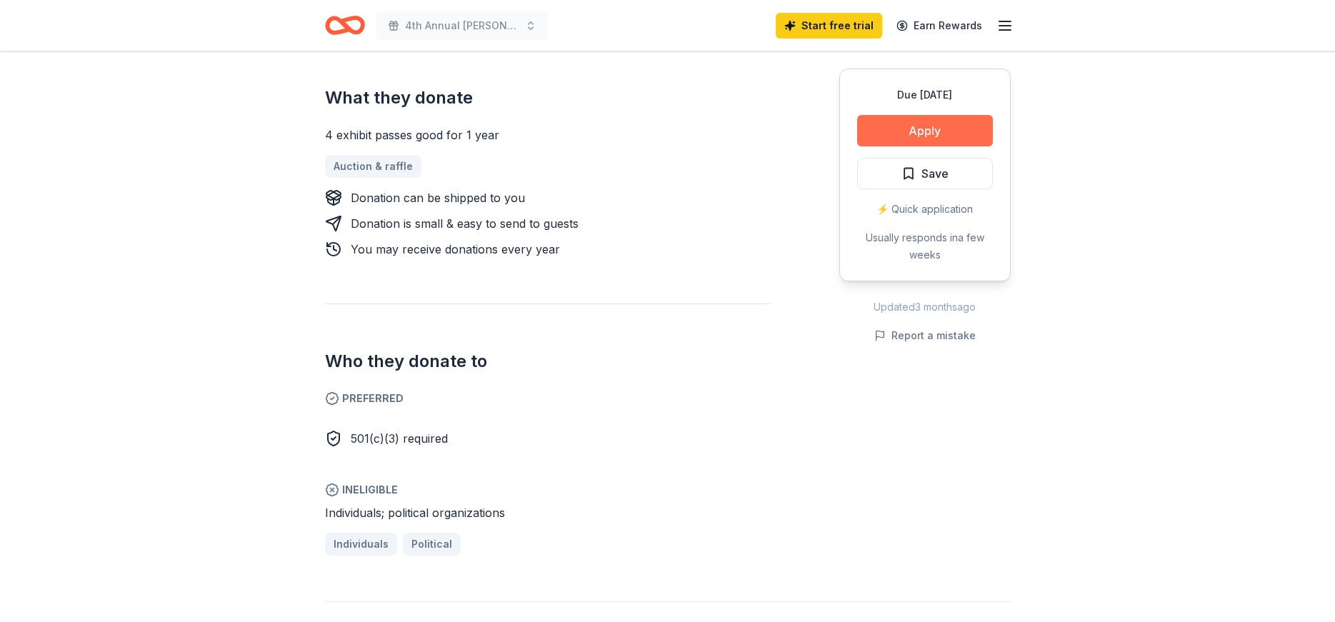
click at [917, 131] on button "Apply" at bounding box center [925, 130] width 136 height 31
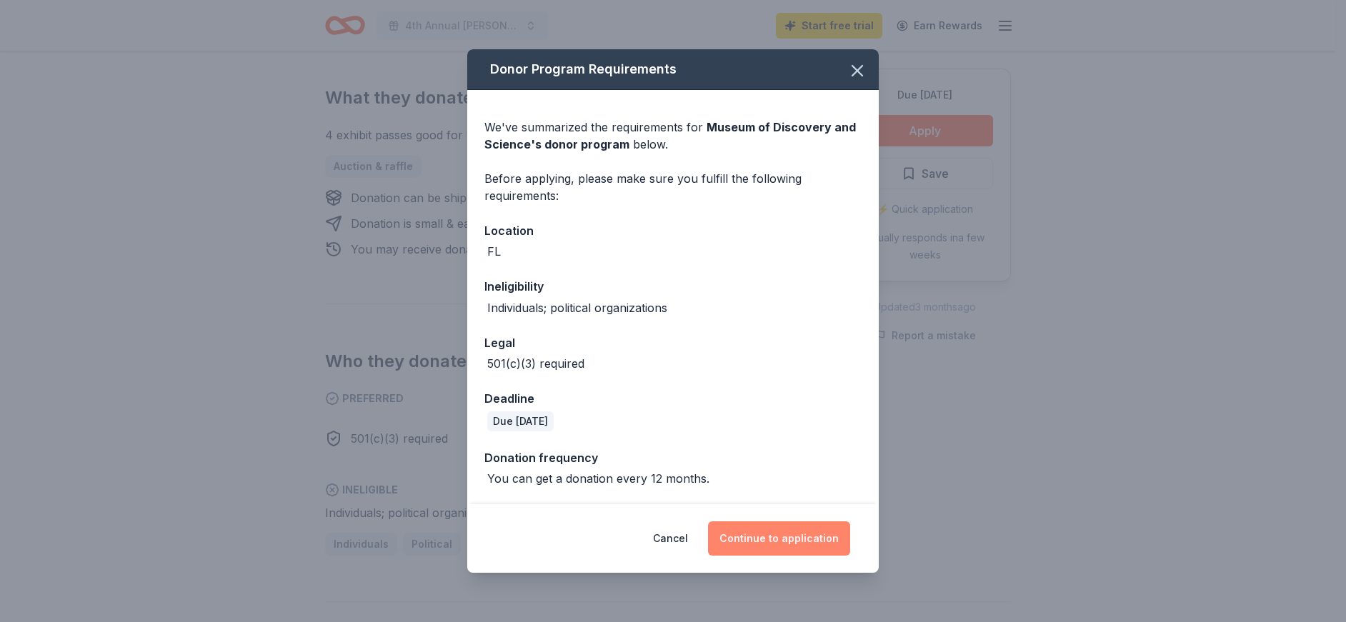
click at [782, 542] on button "Continue to application" at bounding box center [779, 539] width 142 height 34
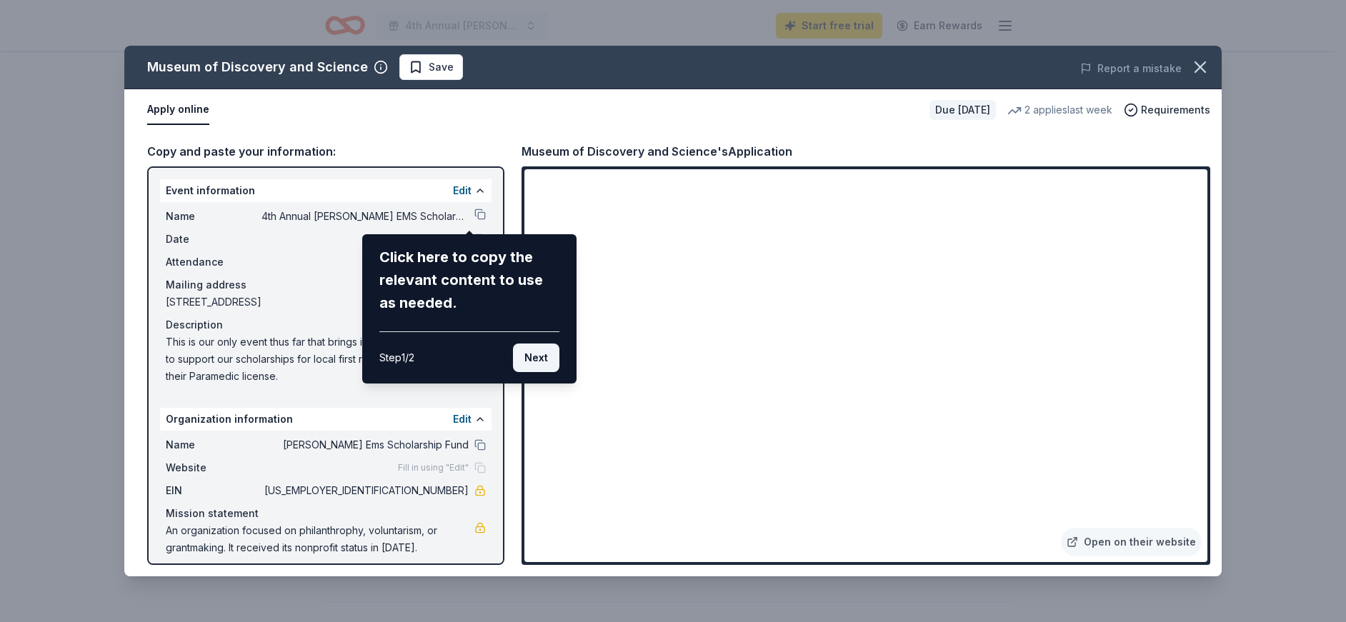
click at [534, 357] on button "Next" at bounding box center [536, 358] width 46 height 29
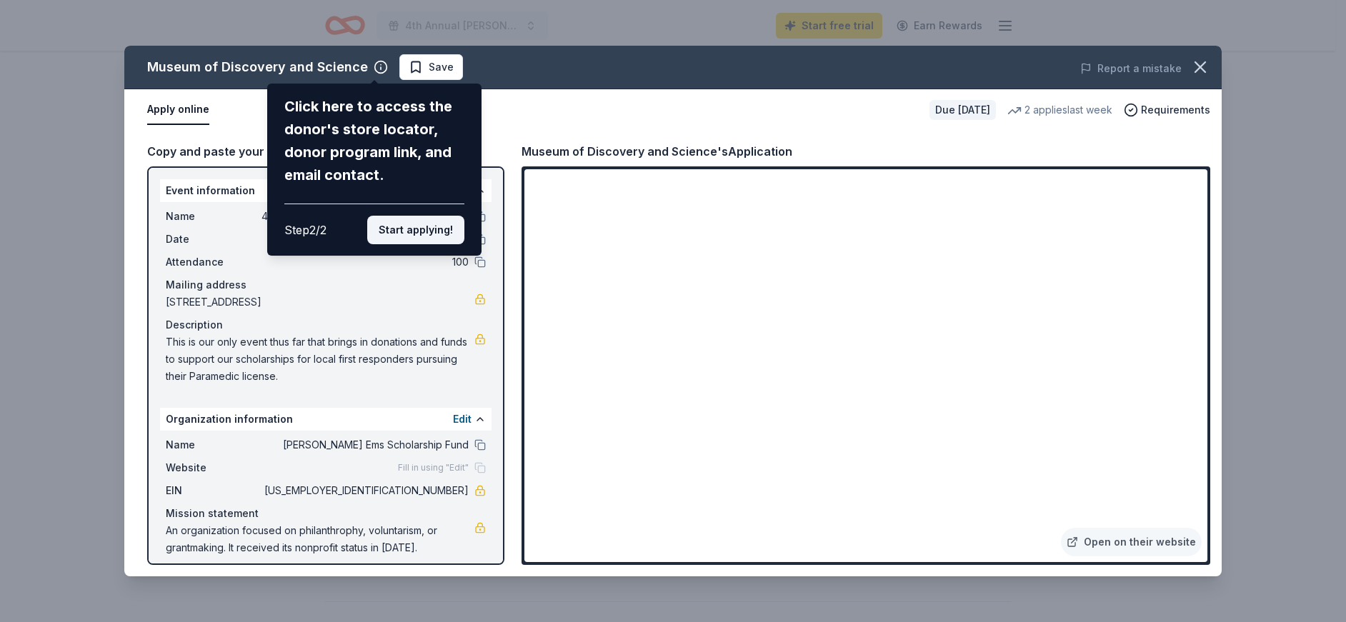
click at [425, 219] on button "Start applying!" at bounding box center [415, 230] width 97 height 29
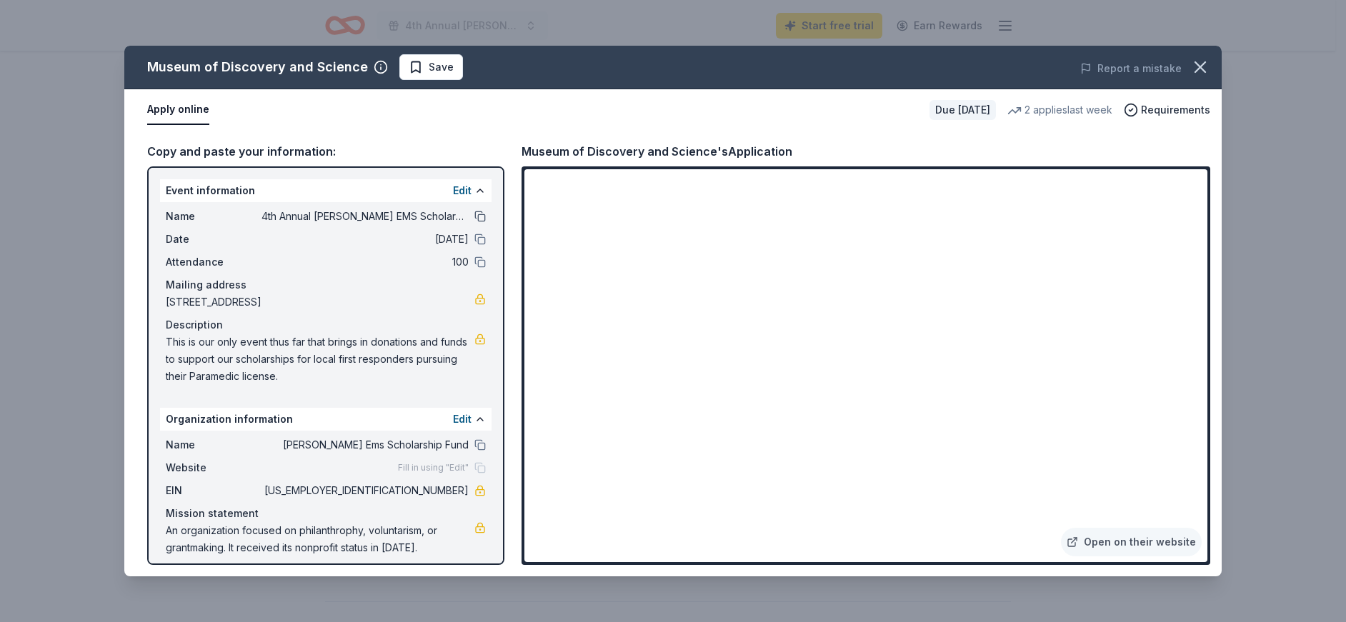
click at [474, 216] on button at bounding box center [479, 216] width 11 height 11
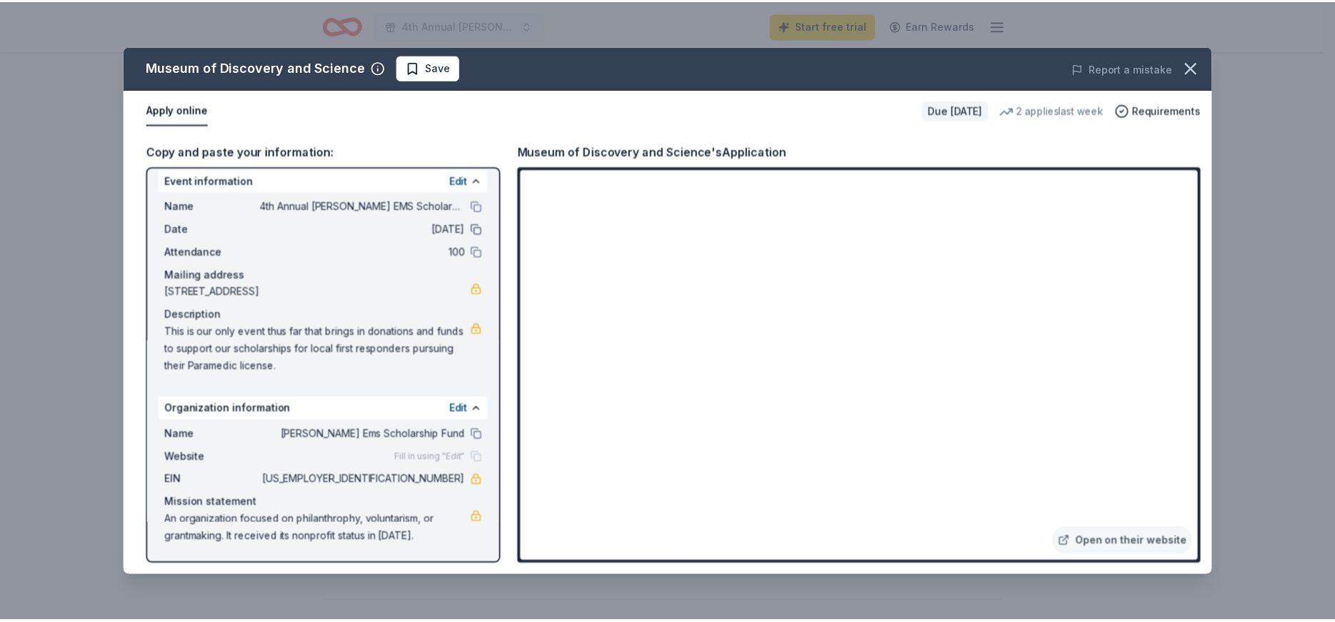
scroll to position [0, 0]
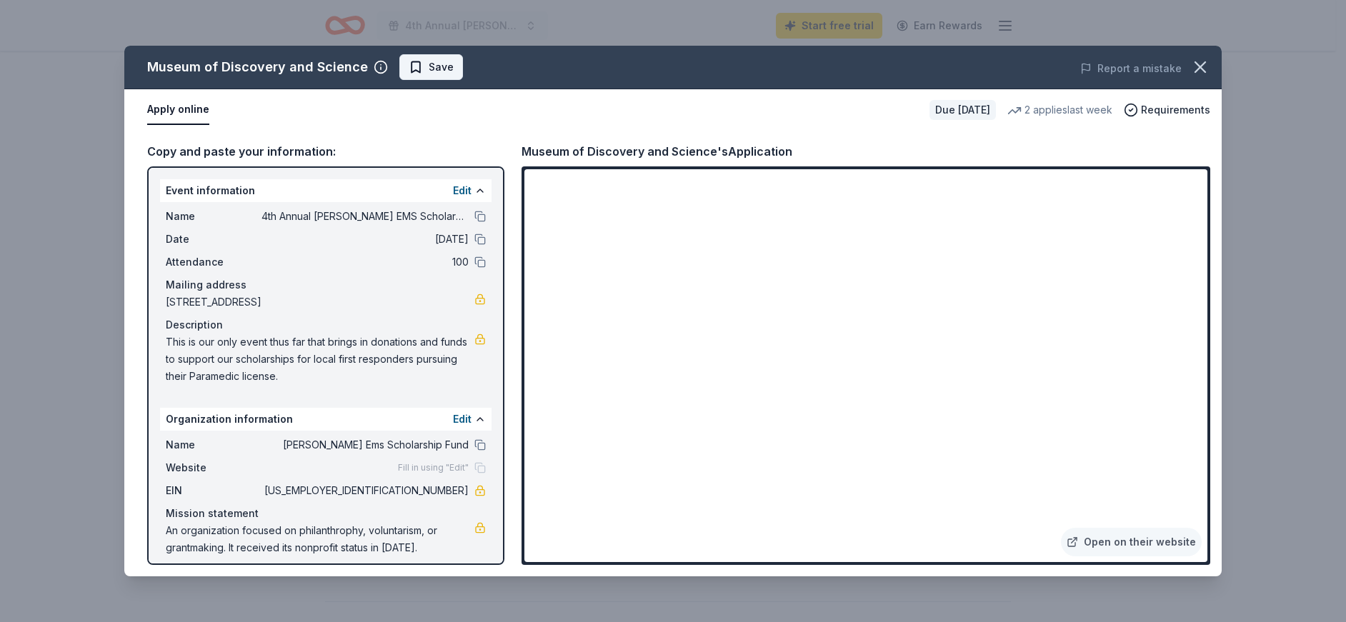
click at [432, 68] on span "Save" at bounding box center [441, 67] width 25 height 17
click at [1205, 69] on icon "button" at bounding box center [1200, 67] width 20 height 20
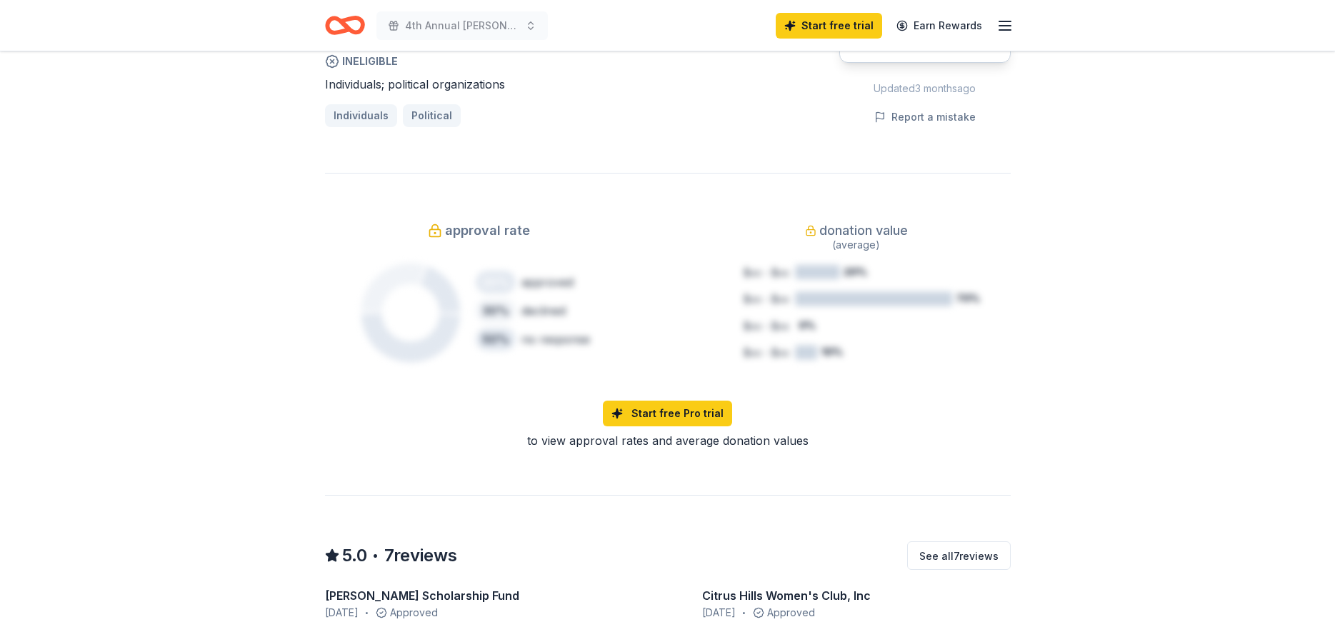
scroll to position [500, 0]
